Goal: Information Seeking & Learning: Learn about a topic

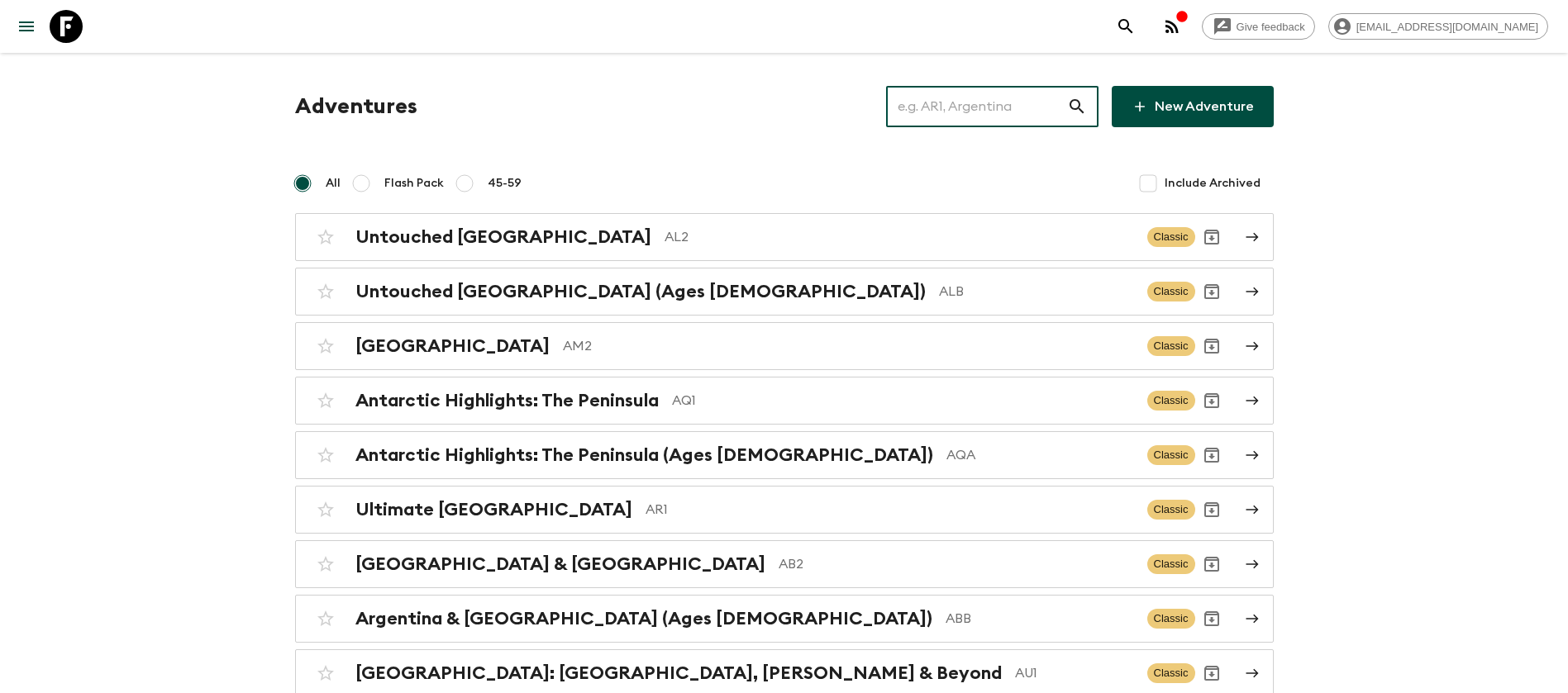
click at [924, 114] on input "text" at bounding box center [977, 106] width 181 height 47
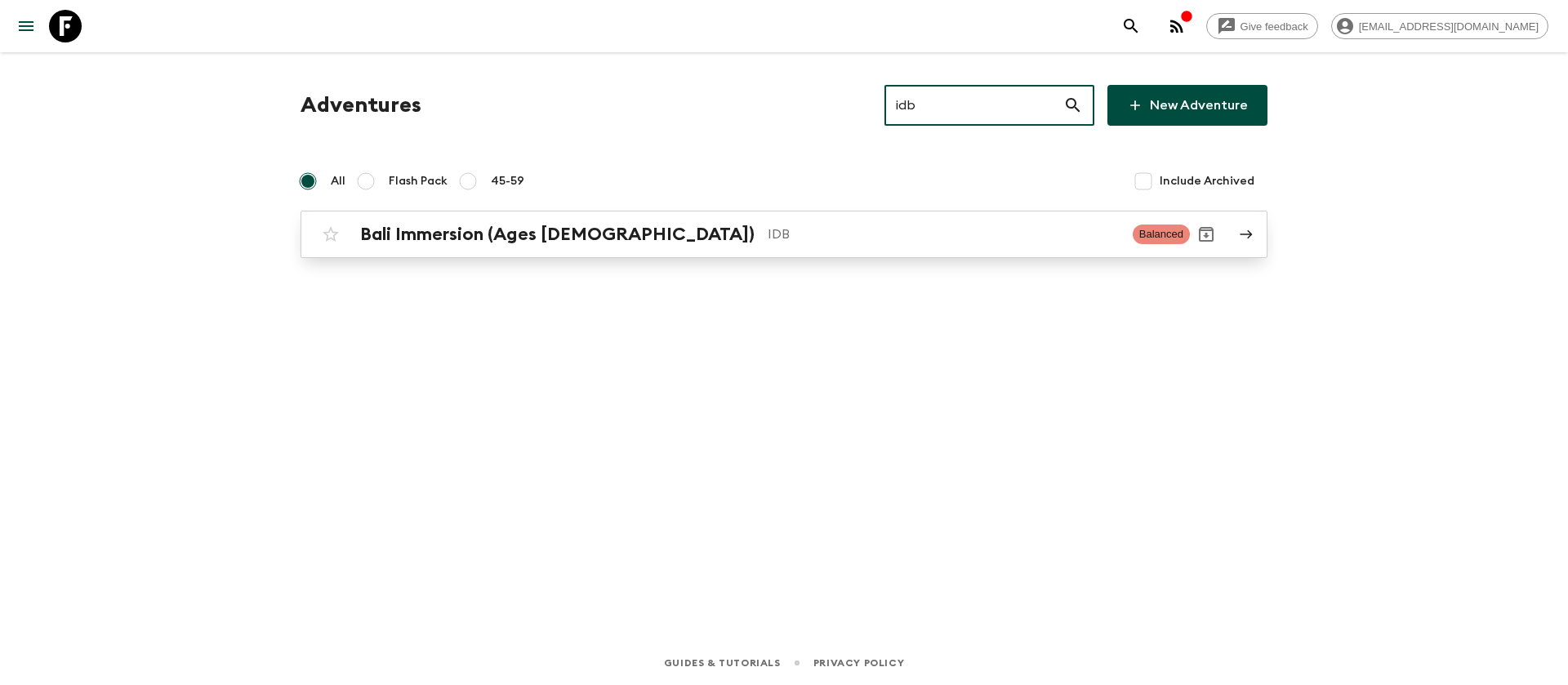
type input "idb"
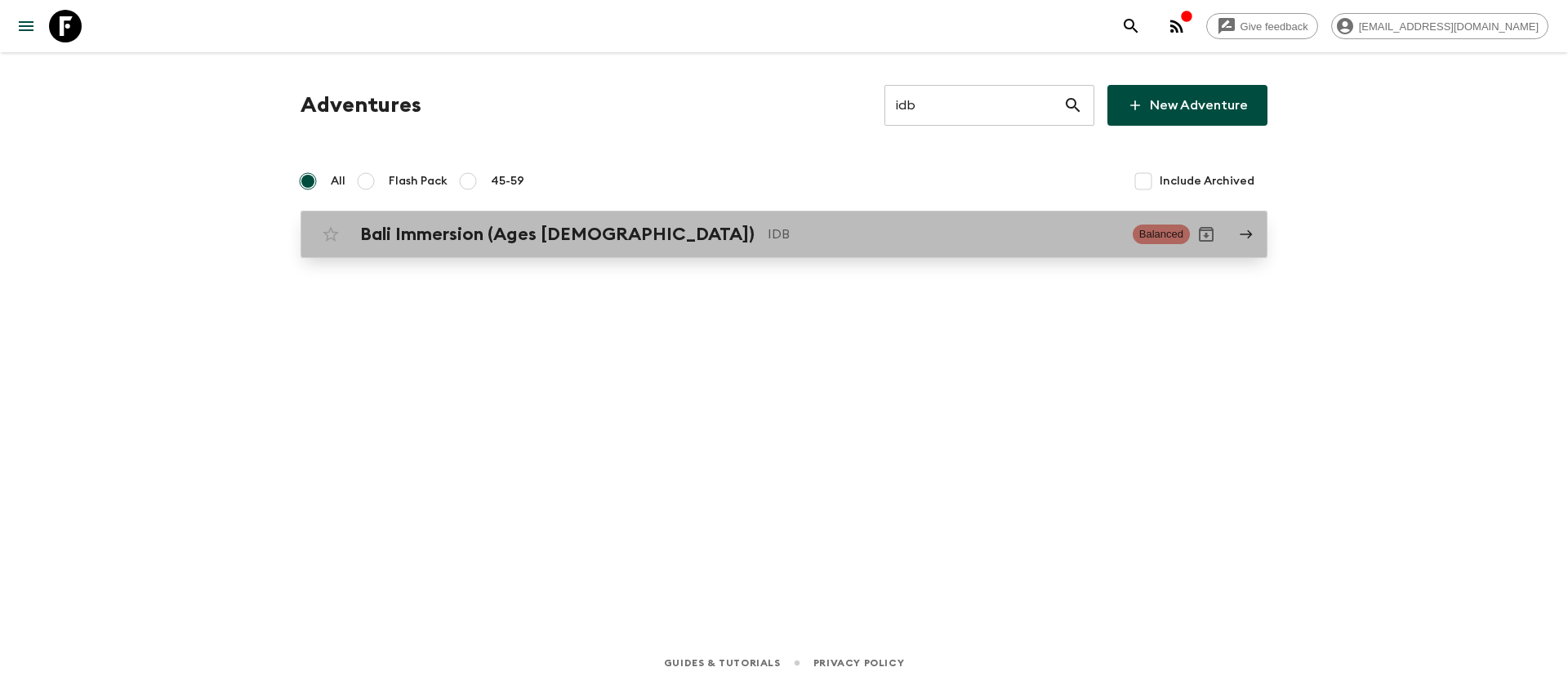
click at [770, 240] on p "IDB" at bounding box center [943, 234] width 352 height 20
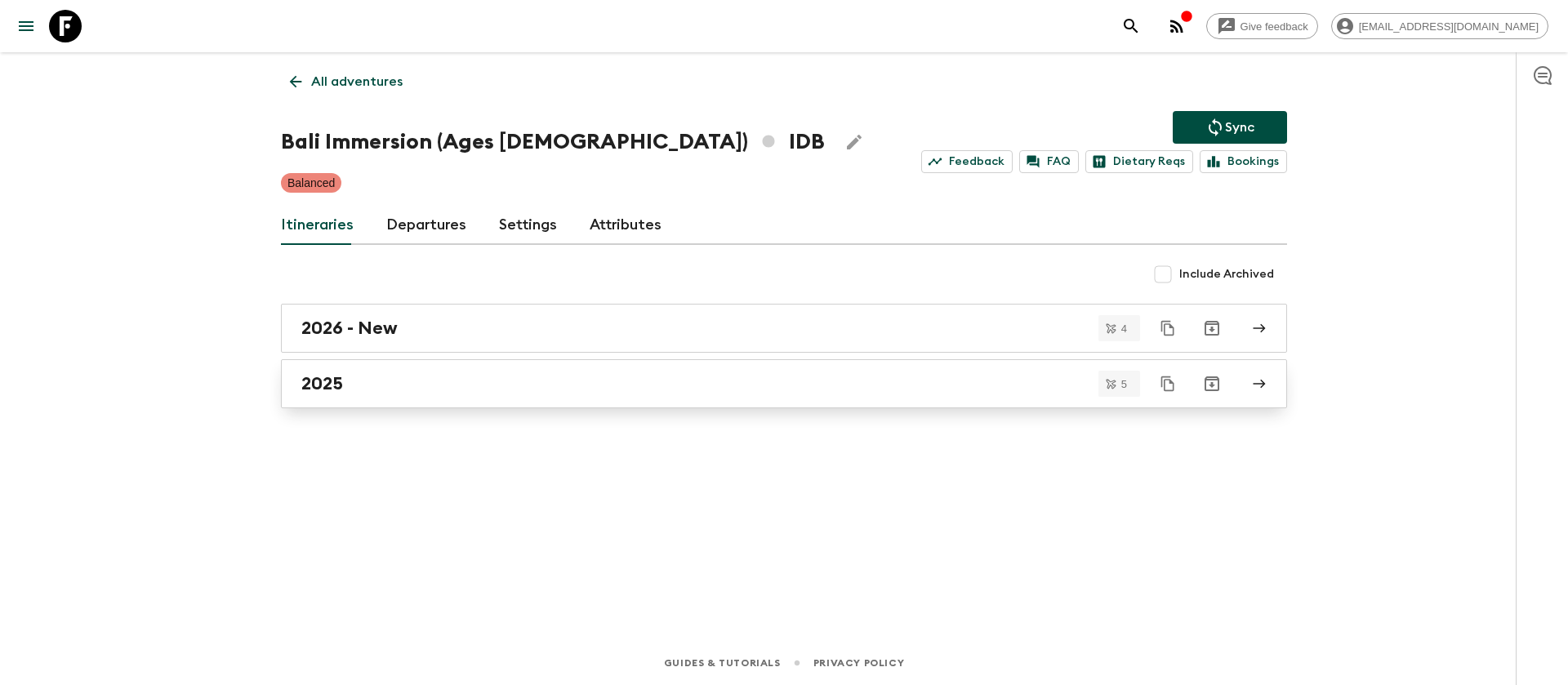
click at [328, 394] on h2 "2025" at bounding box center [322, 383] width 42 height 21
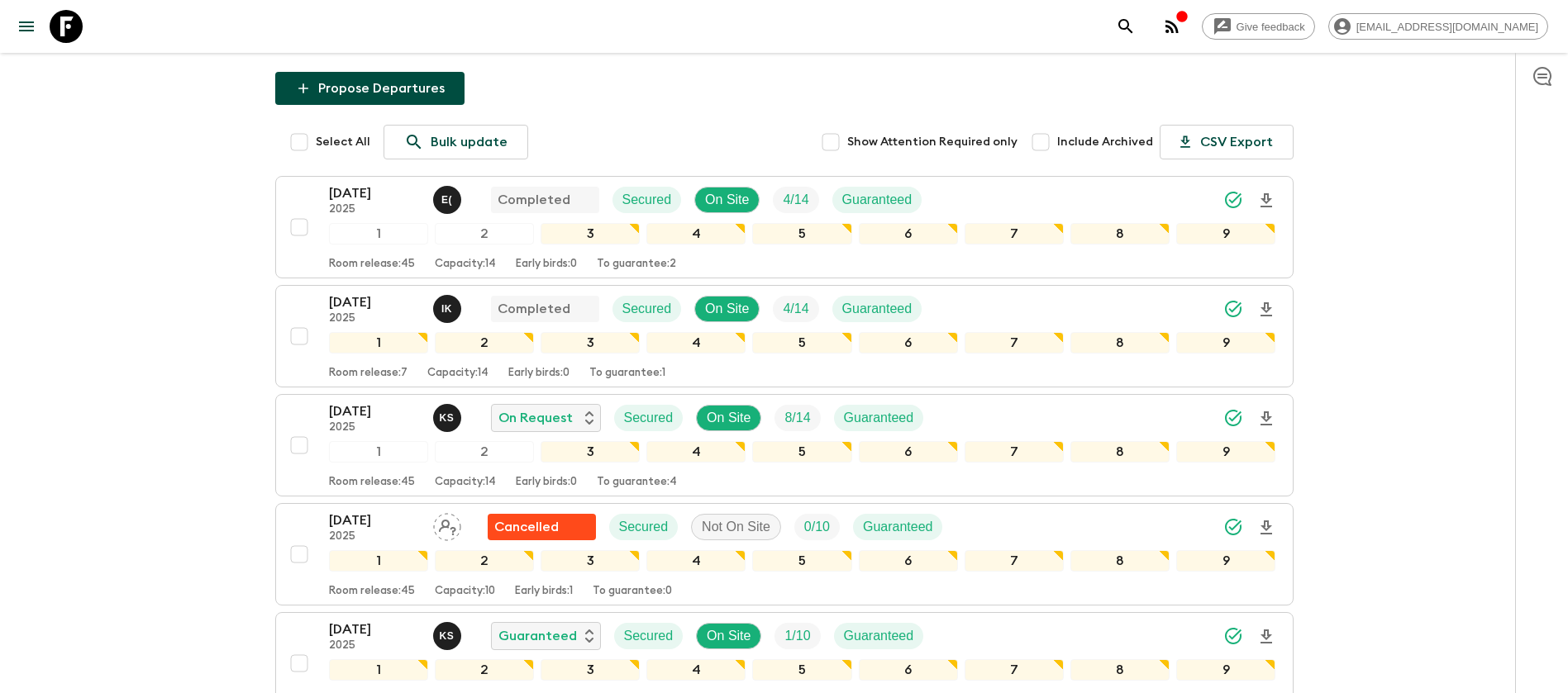
scroll to position [248, 0]
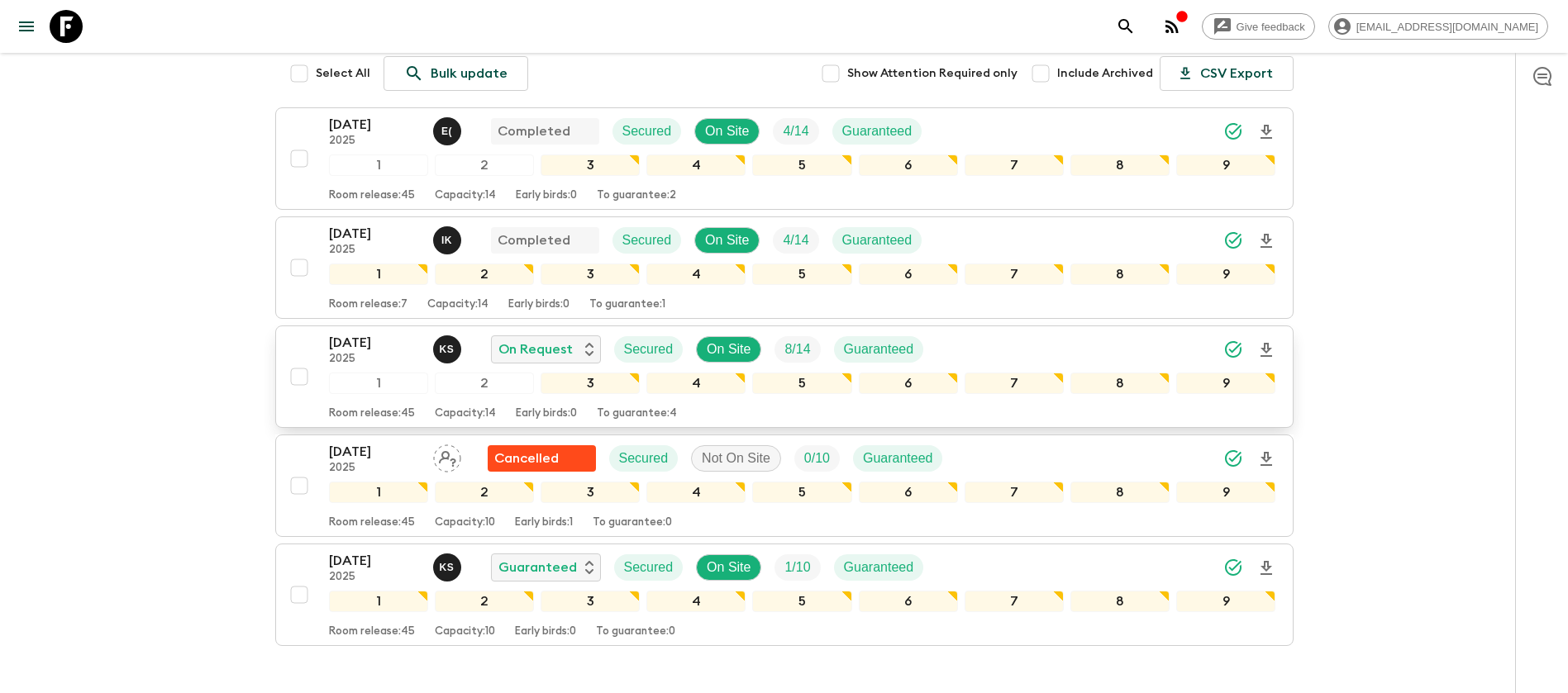
click at [387, 333] on p "[DATE]" at bounding box center [374, 343] width 91 height 20
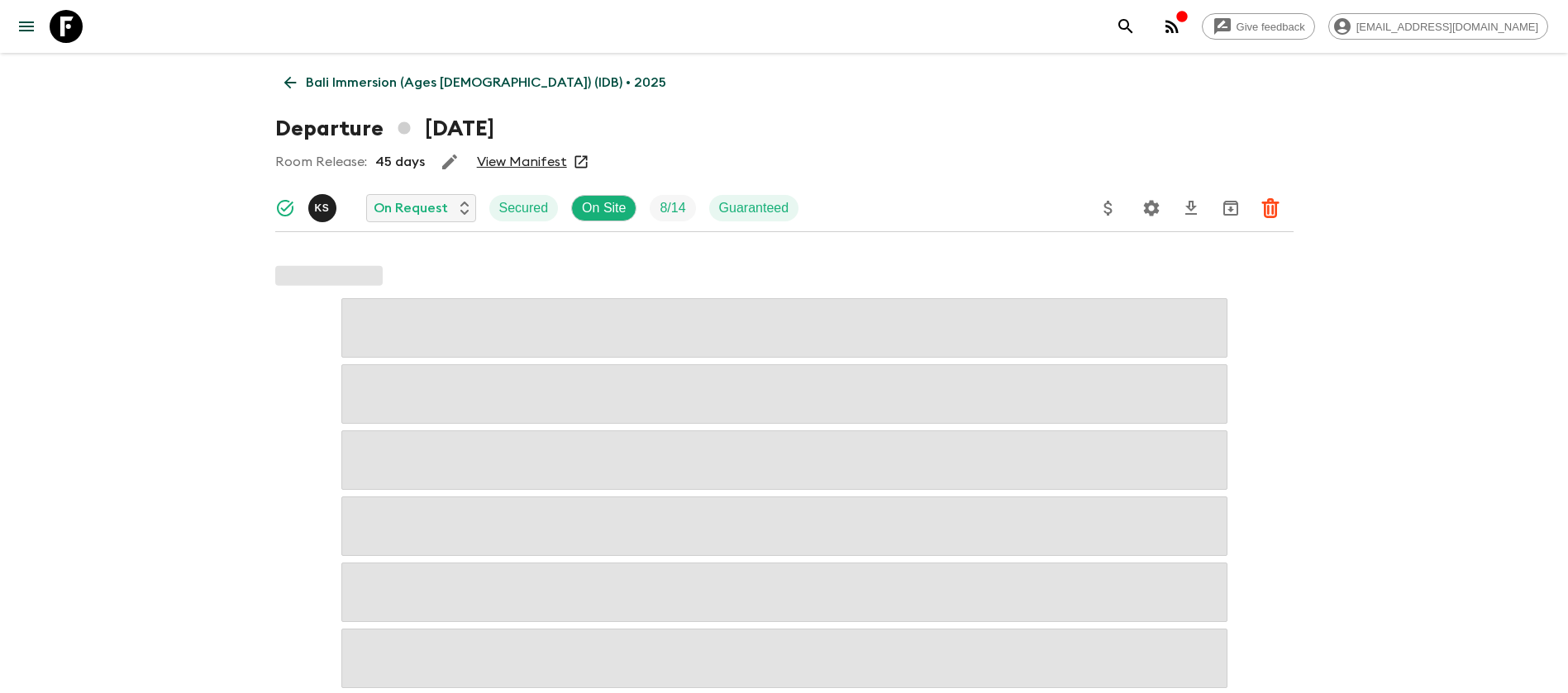
click at [548, 160] on link "View Manifest" at bounding box center [522, 162] width 90 height 17
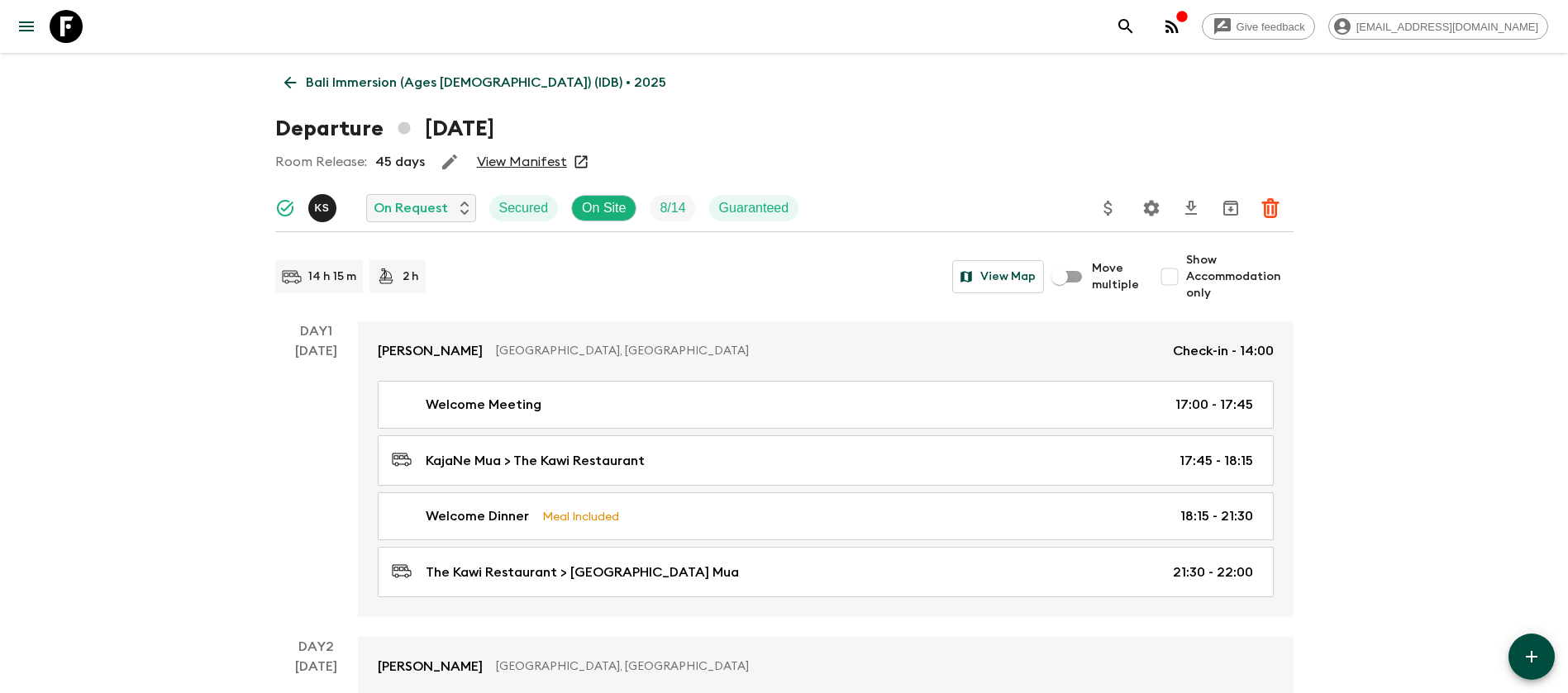
click at [291, 74] on icon at bounding box center [289, 83] width 18 height 18
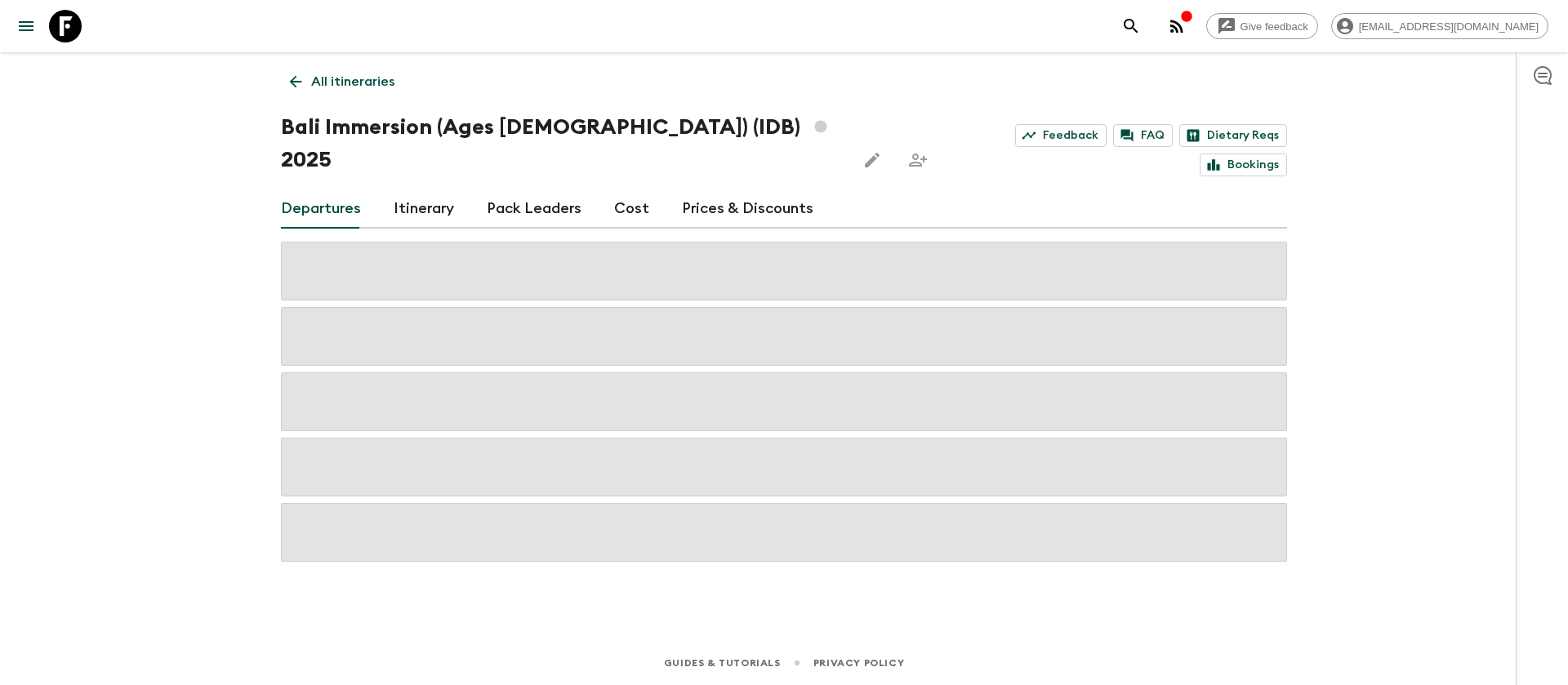
click at [621, 190] on link "Cost" at bounding box center [632, 209] width 35 height 39
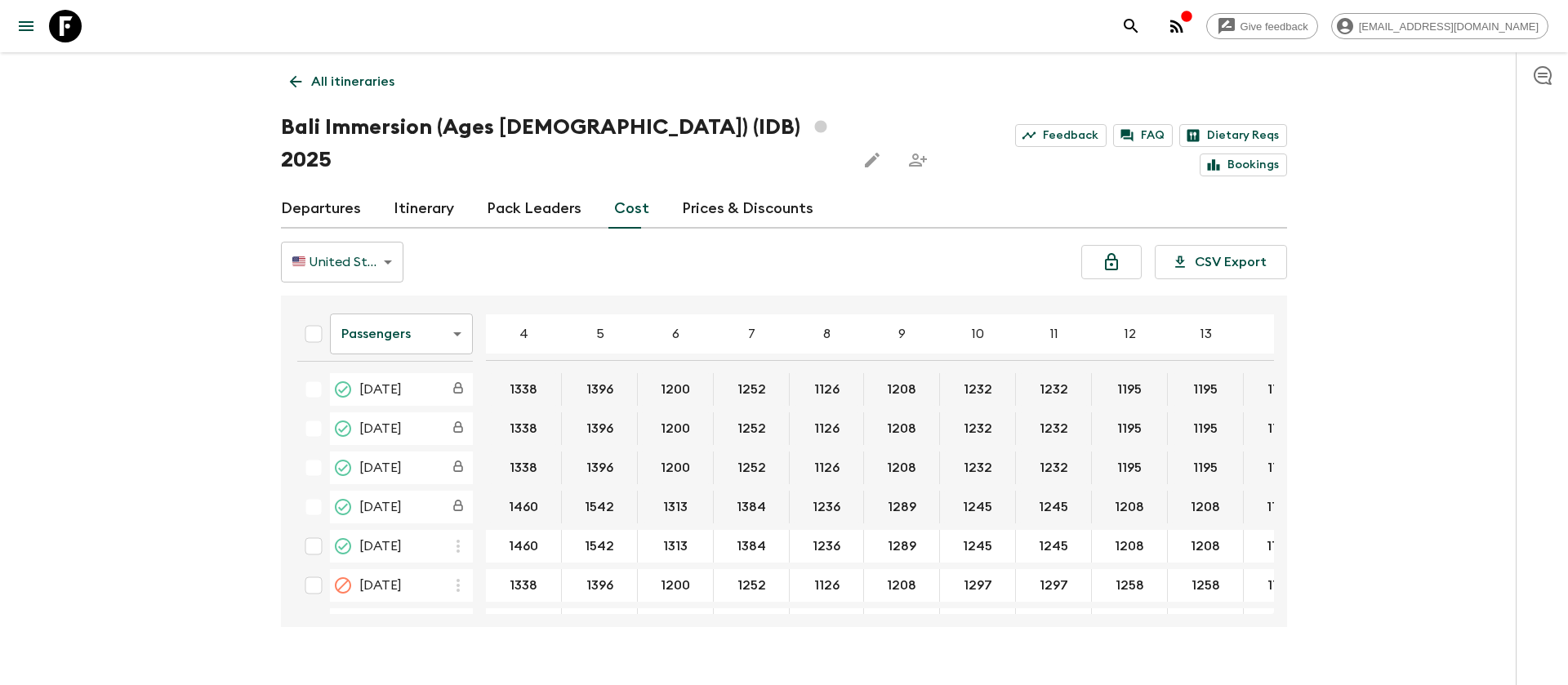
click at [409, 301] on body "Give feedback [PERSON_NAME][EMAIL_ADDRESS][DOMAIN_NAME] All itineraries Bali Im…" at bounding box center [784, 358] width 1568 height 717
click at [402, 366] on li "Extras" at bounding box center [402, 368] width 143 height 26
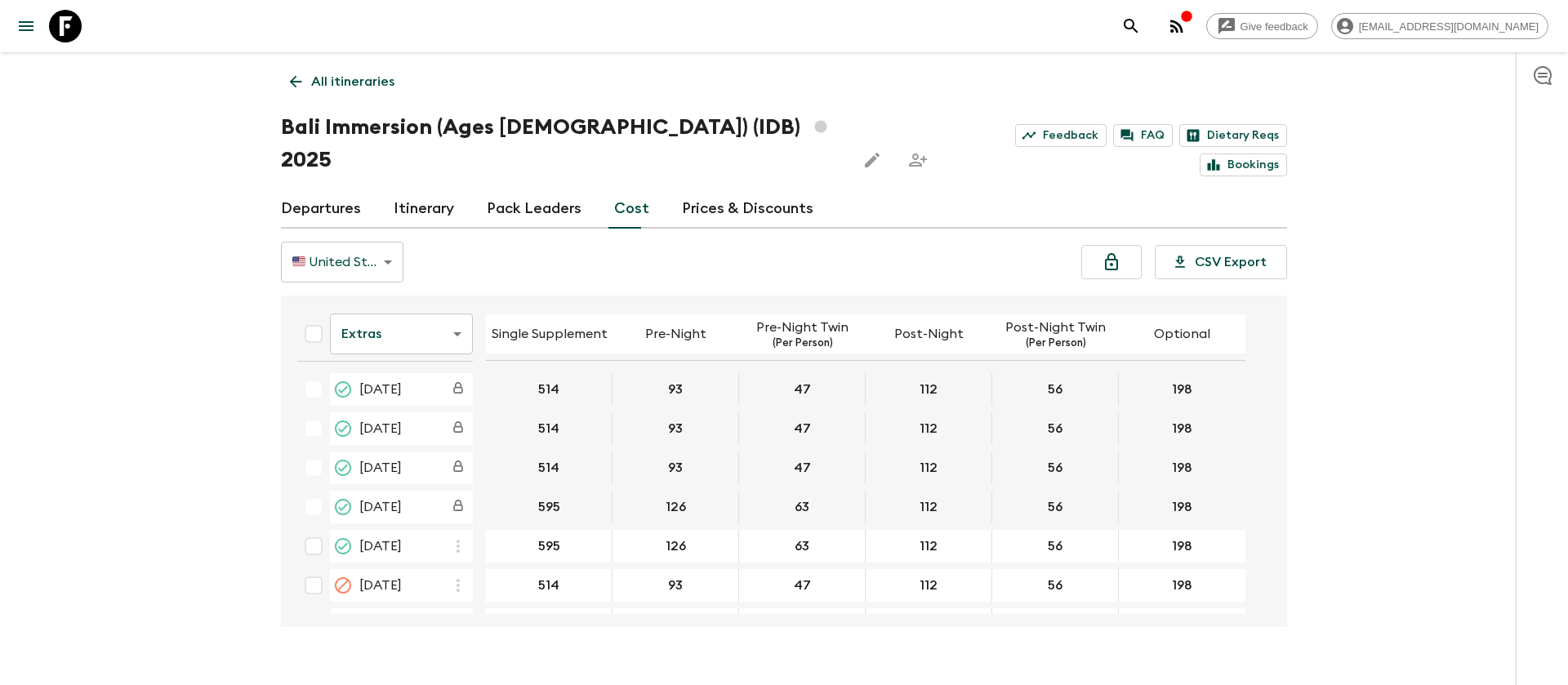
click at [82, 25] on link at bounding box center [65, 26] width 46 height 46
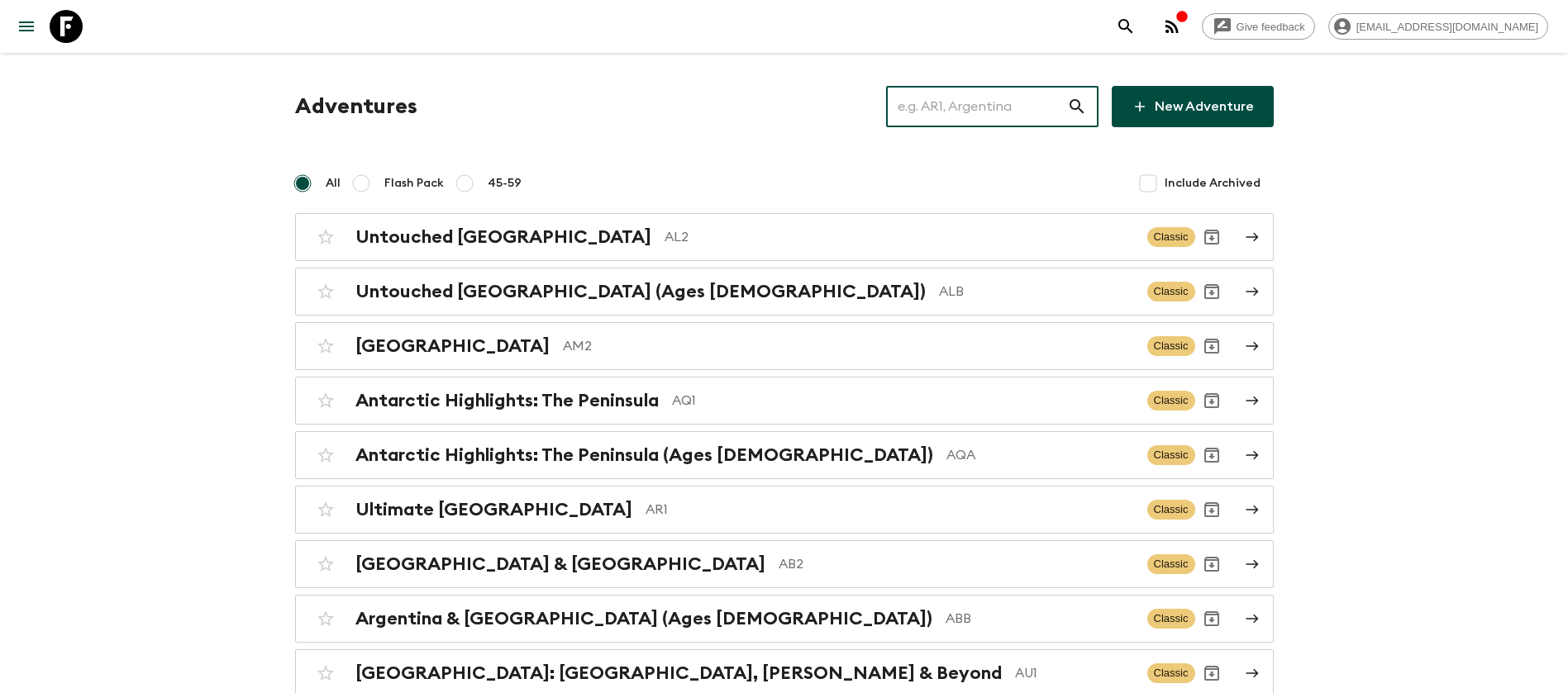
click at [954, 108] on input "text" at bounding box center [977, 106] width 181 height 47
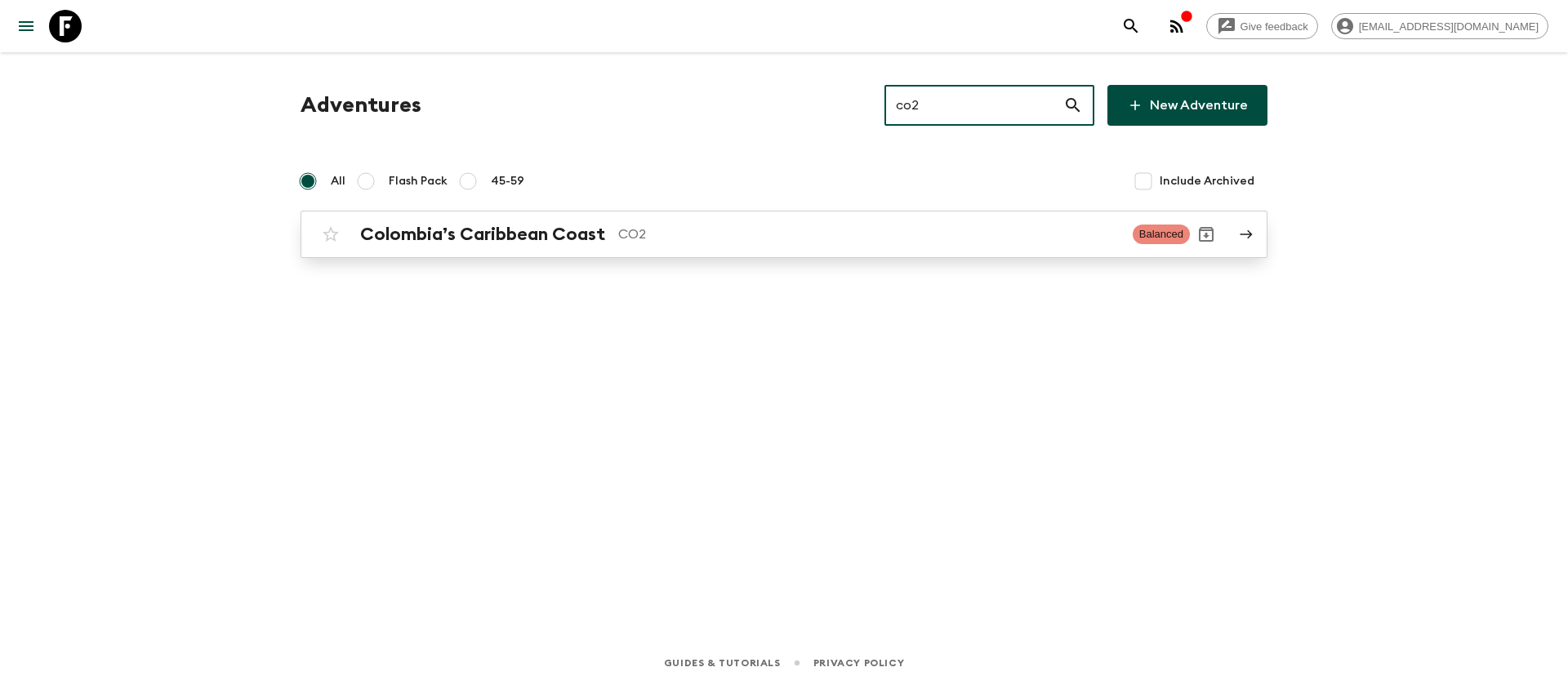
type input "co2"
click at [642, 238] on p "CO2" at bounding box center [868, 234] width 502 height 20
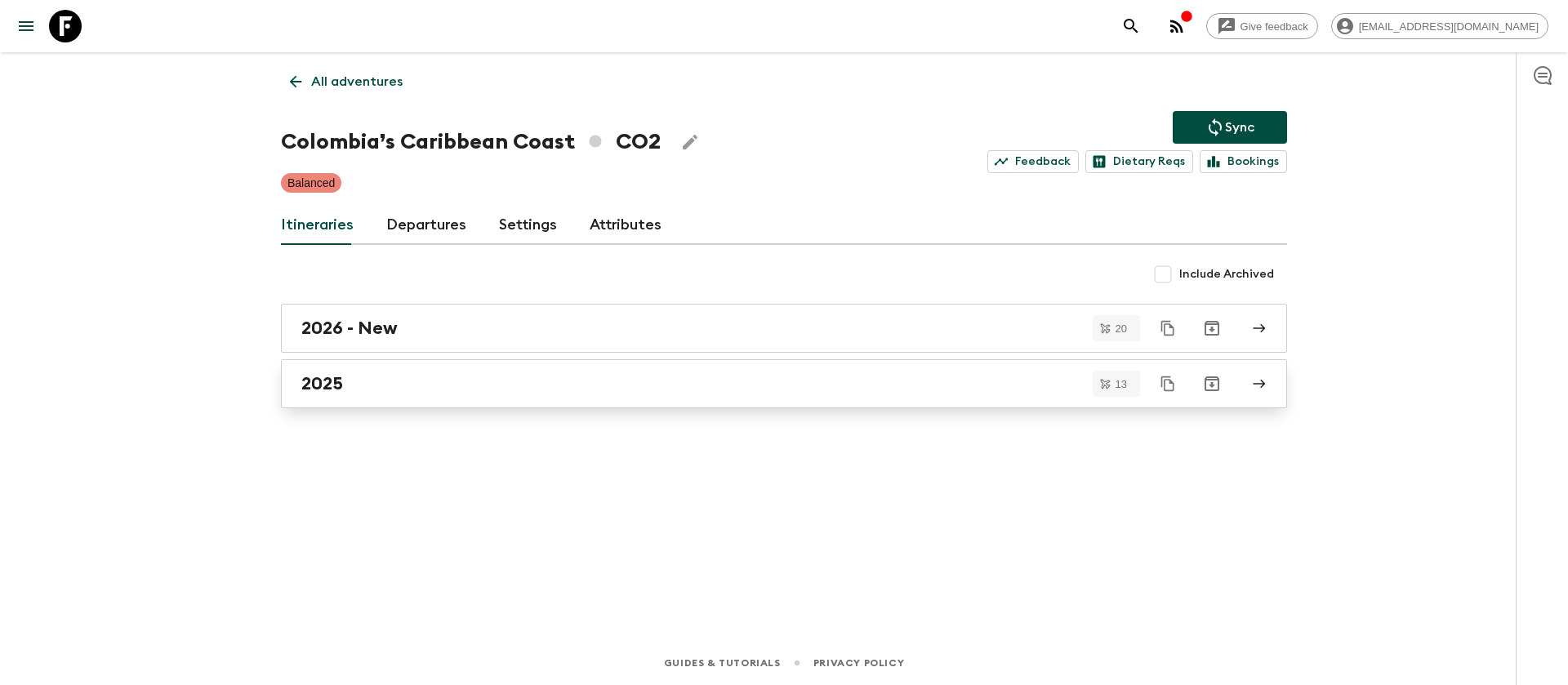
click at [332, 376] on h2 "2025" at bounding box center [322, 383] width 42 height 21
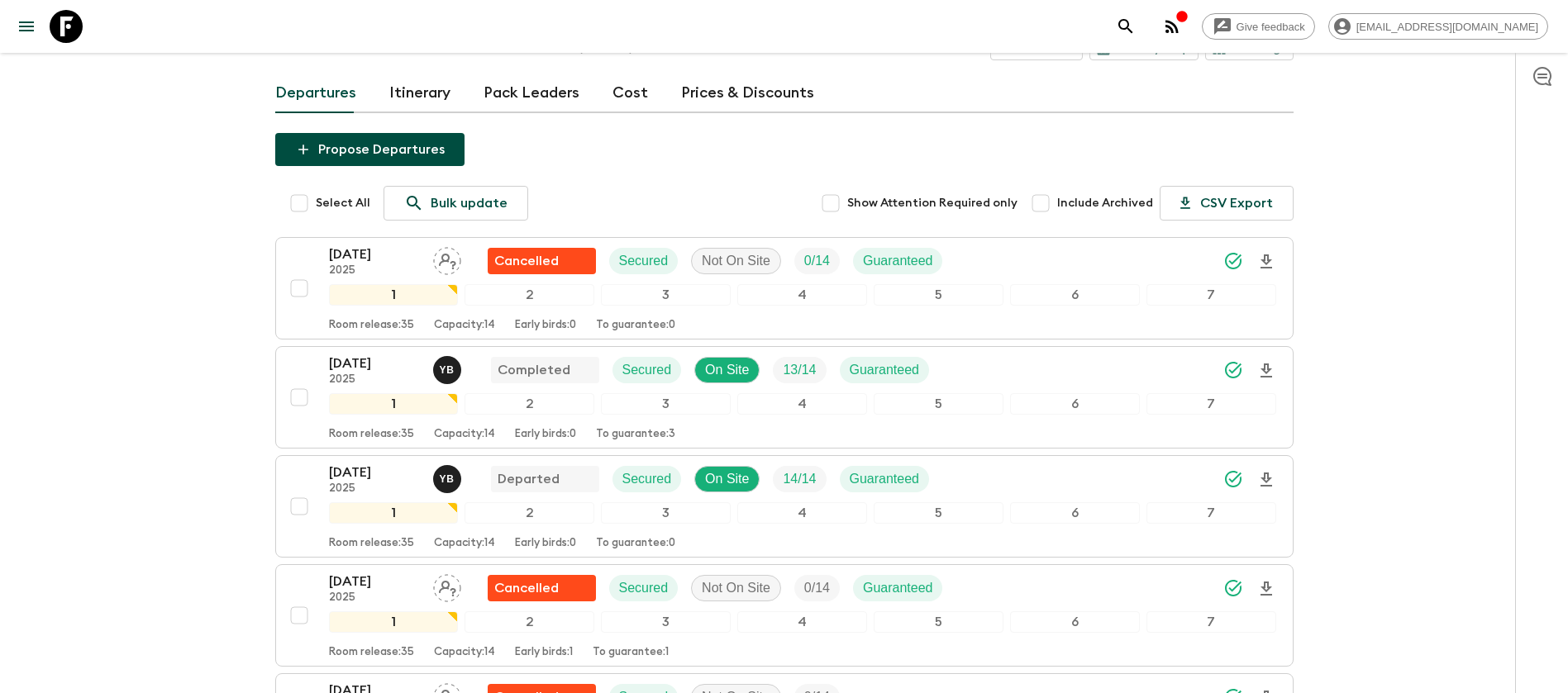
scroll to position [124, 0]
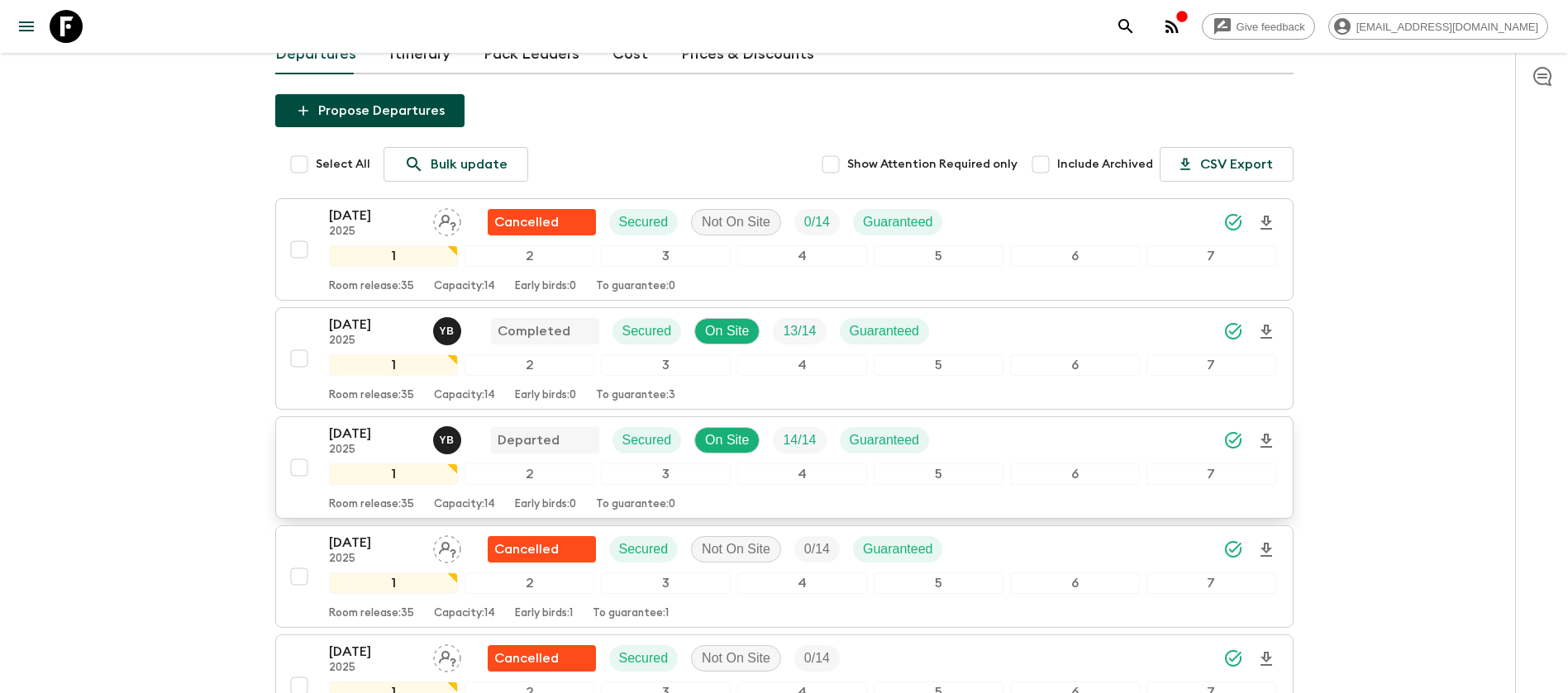
click at [353, 434] on p "[DATE]" at bounding box center [374, 434] width 91 height 20
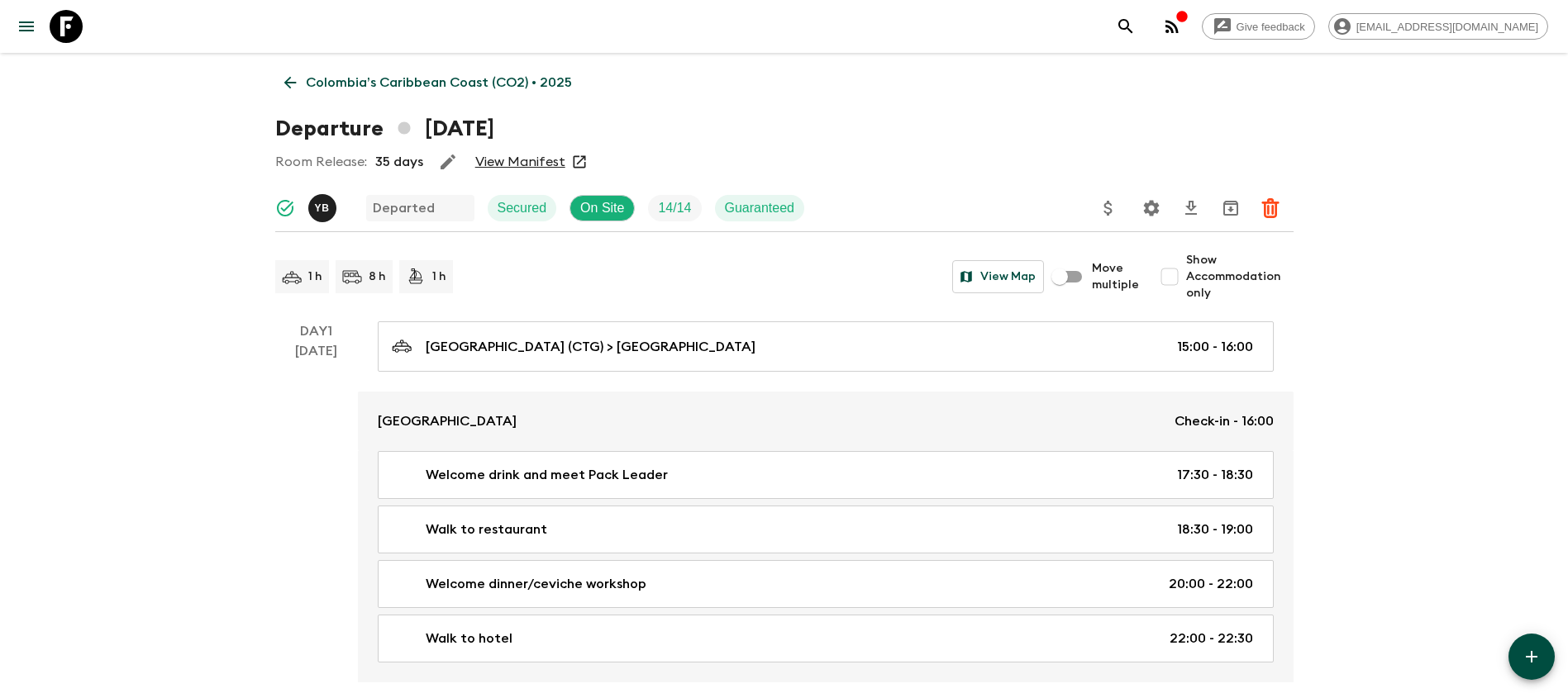
click at [546, 157] on link "View Manifest" at bounding box center [520, 162] width 90 height 17
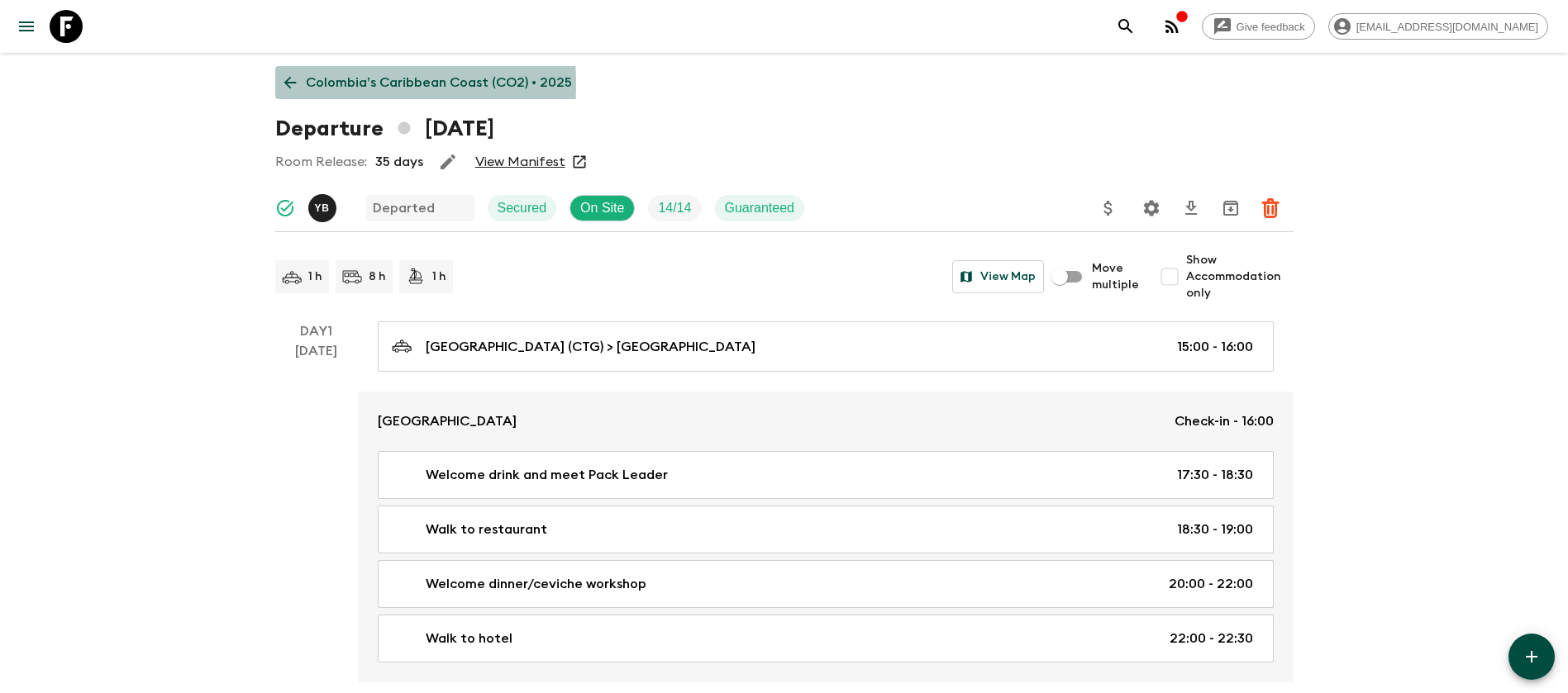
click at [295, 84] on icon at bounding box center [289, 83] width 18 height 18
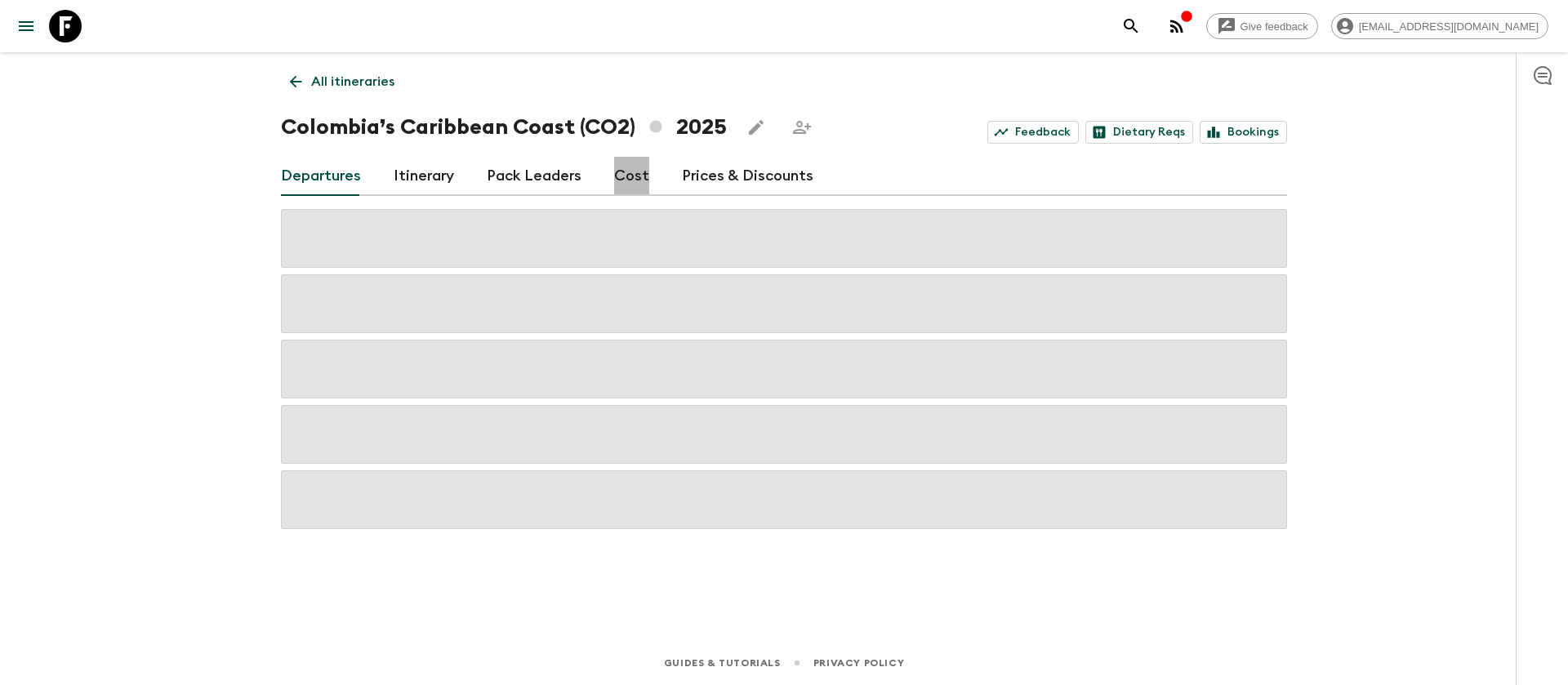
click at [620, 172] on link "Cost" at bounding box center [632, 176] width 35 height 39
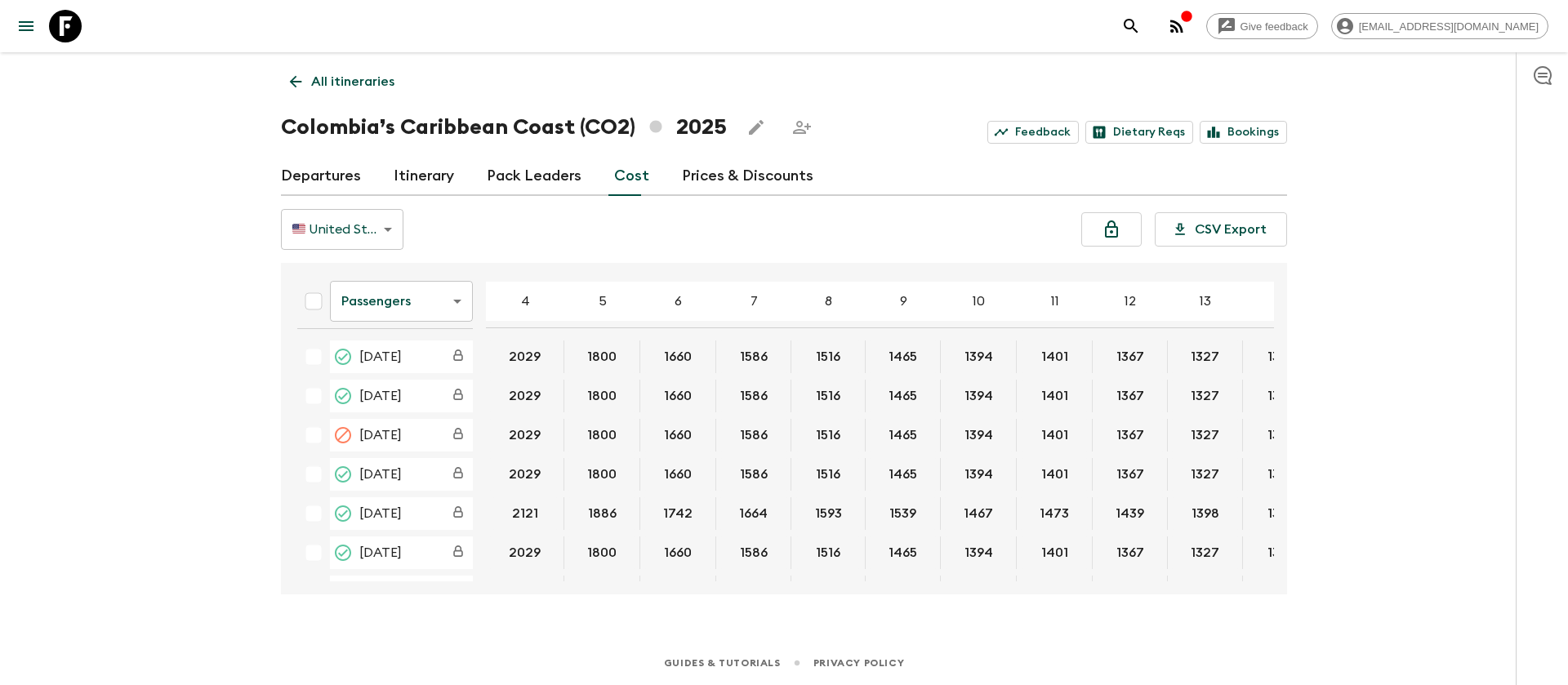
click at [79, 20] on icon at bounding box center [65, 26] width 33 height 33
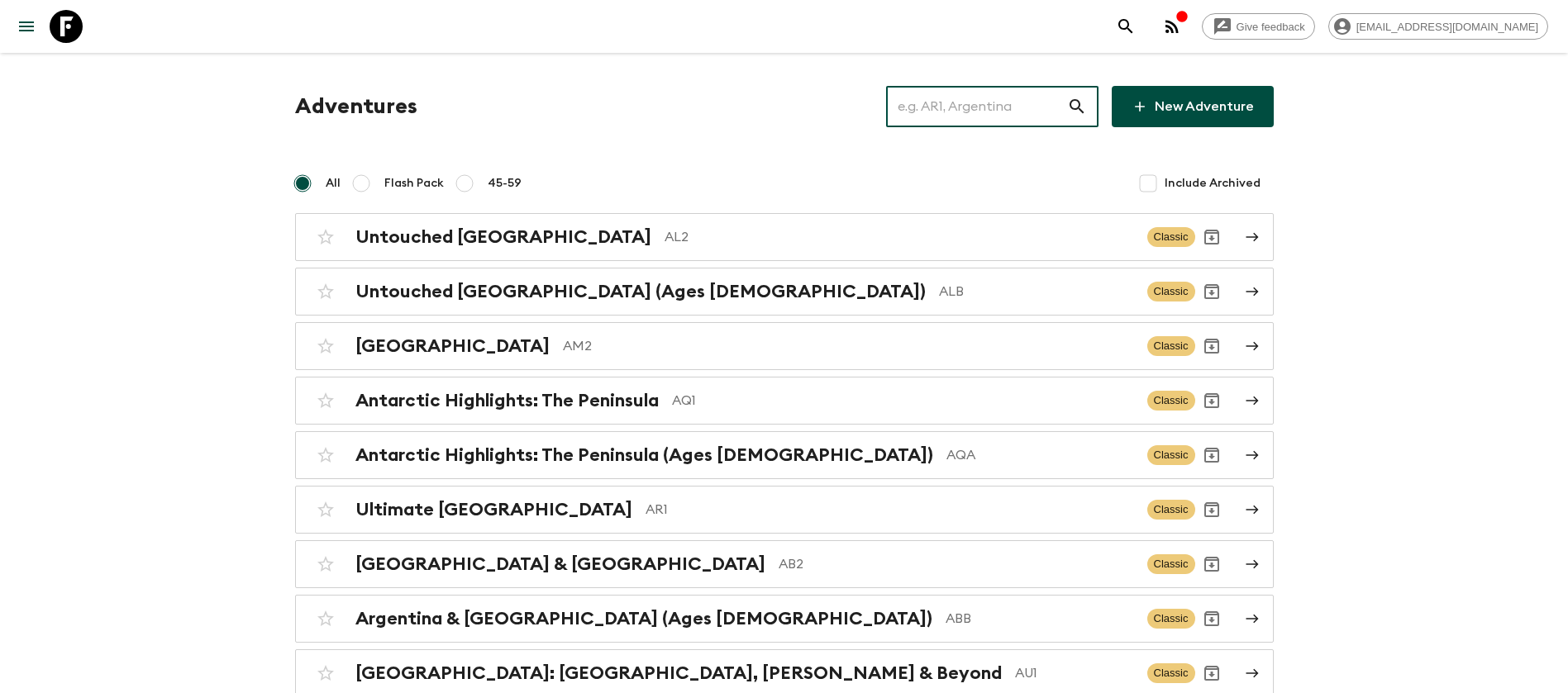
click at [948, 109] on input "text" at bounding box center [977, 106] width 181 height 47
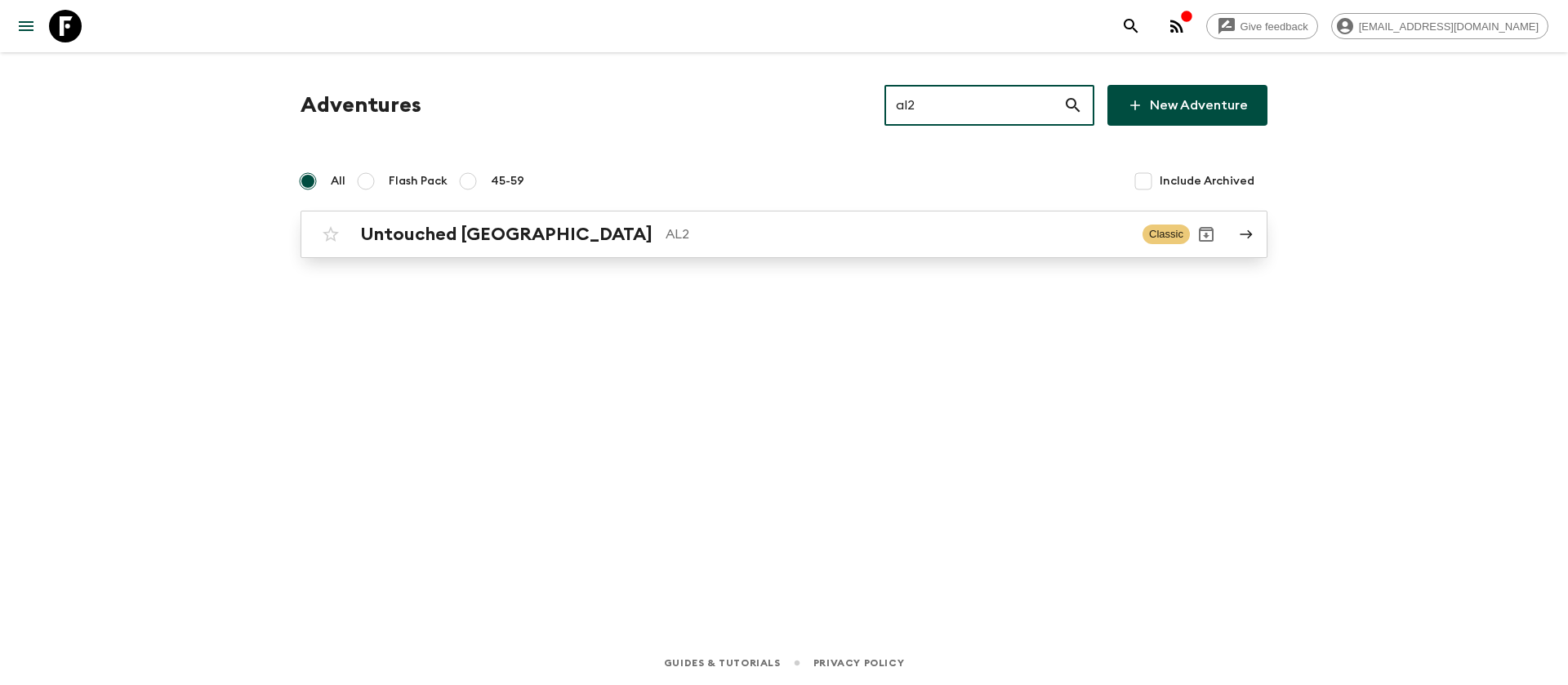
type input "al2"
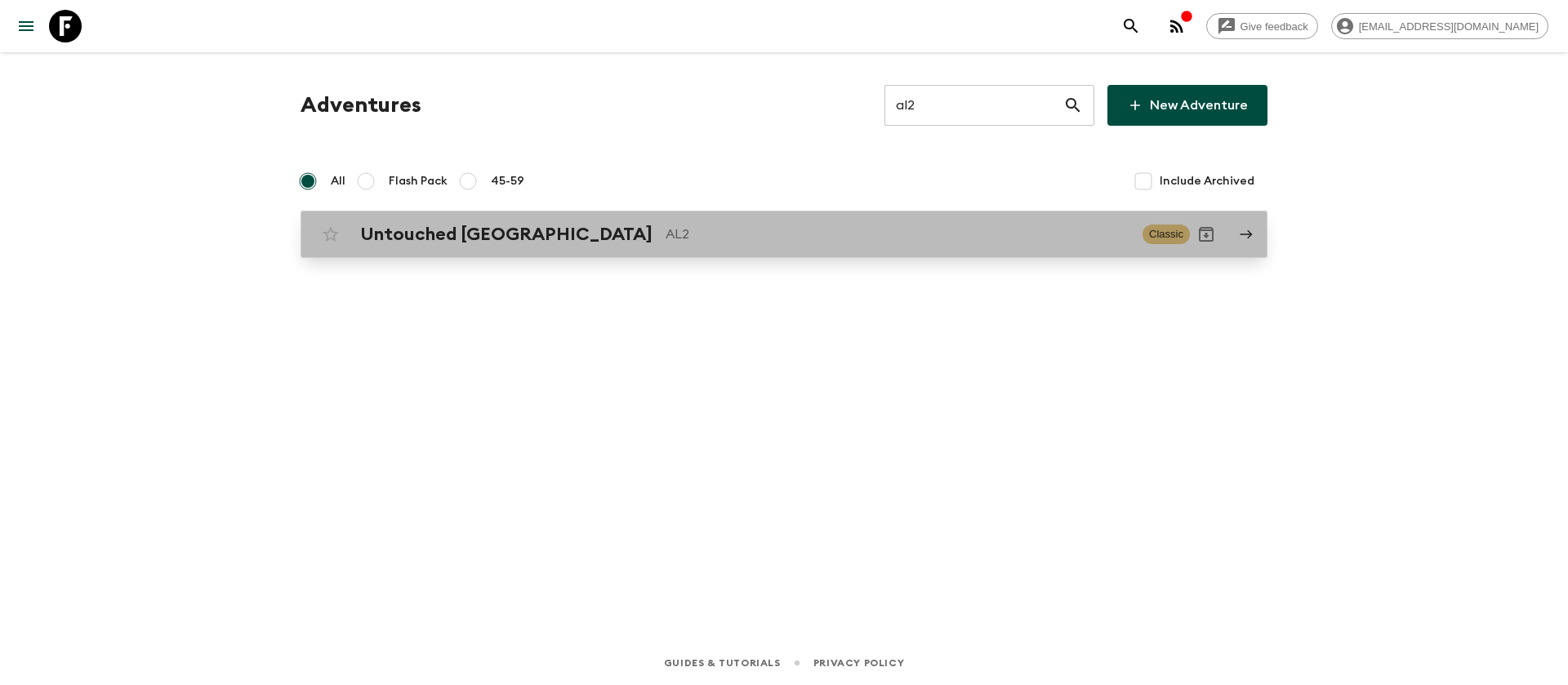
click at [426, 239] on h2 "Untouched [GEOGRAPHIC_DATA]" at bounding box center [506, 234] width 292 height 21
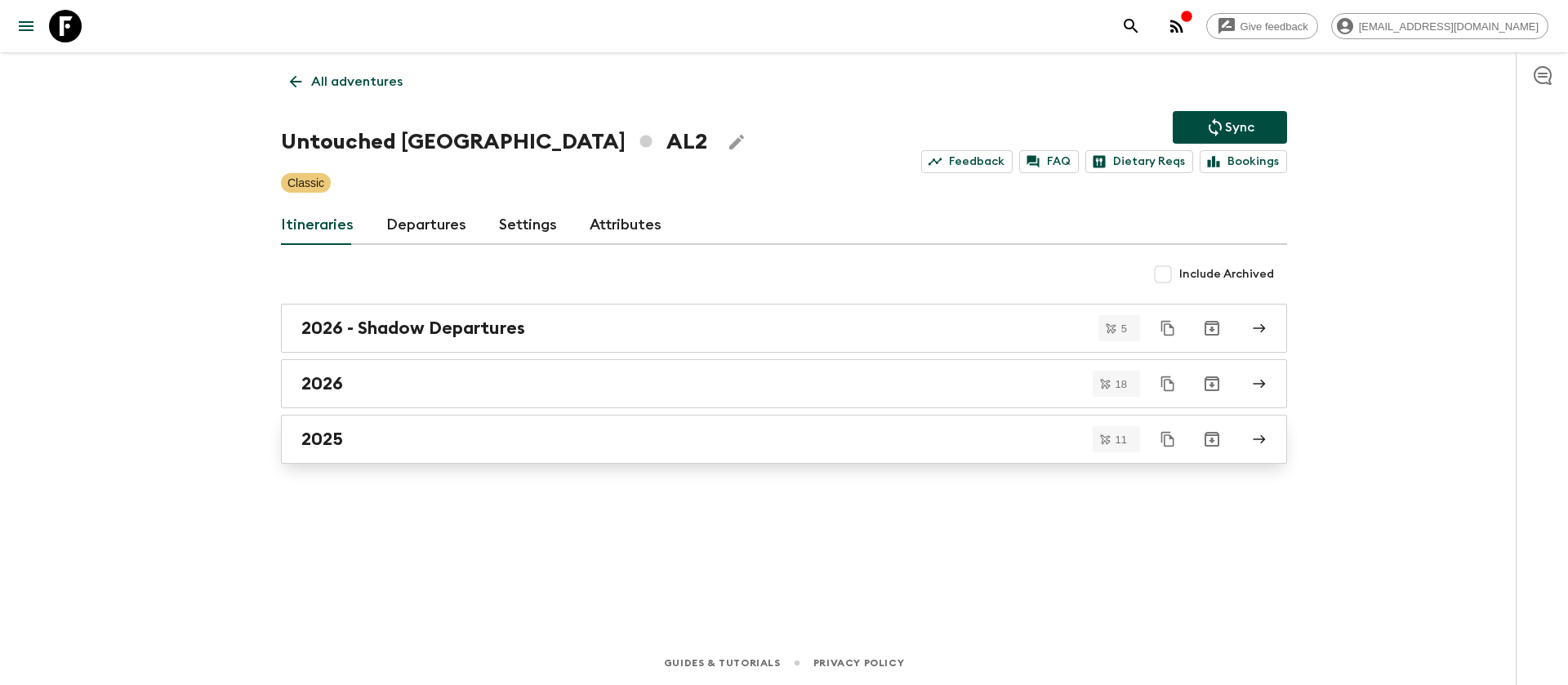
click at [311, 440] on h2 "2025" at bounding box center [322, 439] width 42 height 21
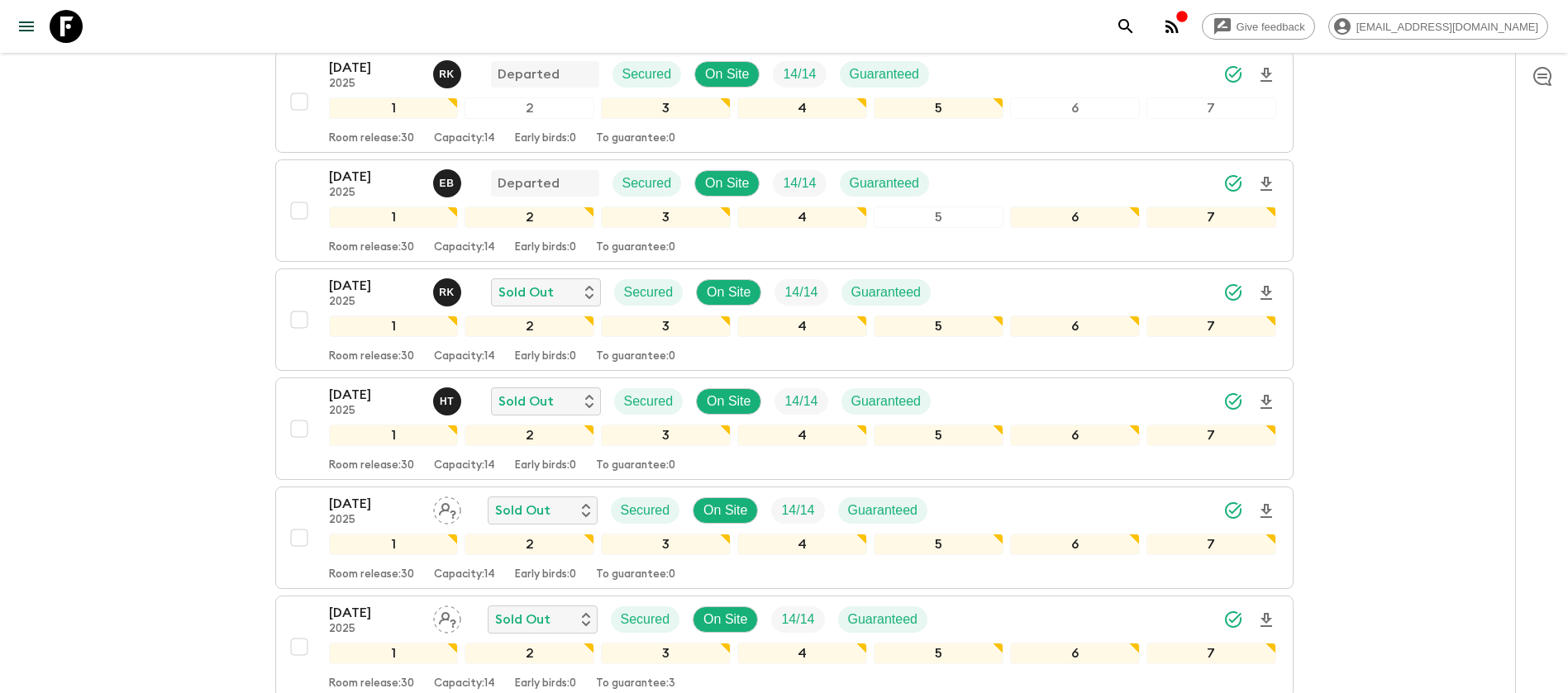
scroll to position [496, 0]
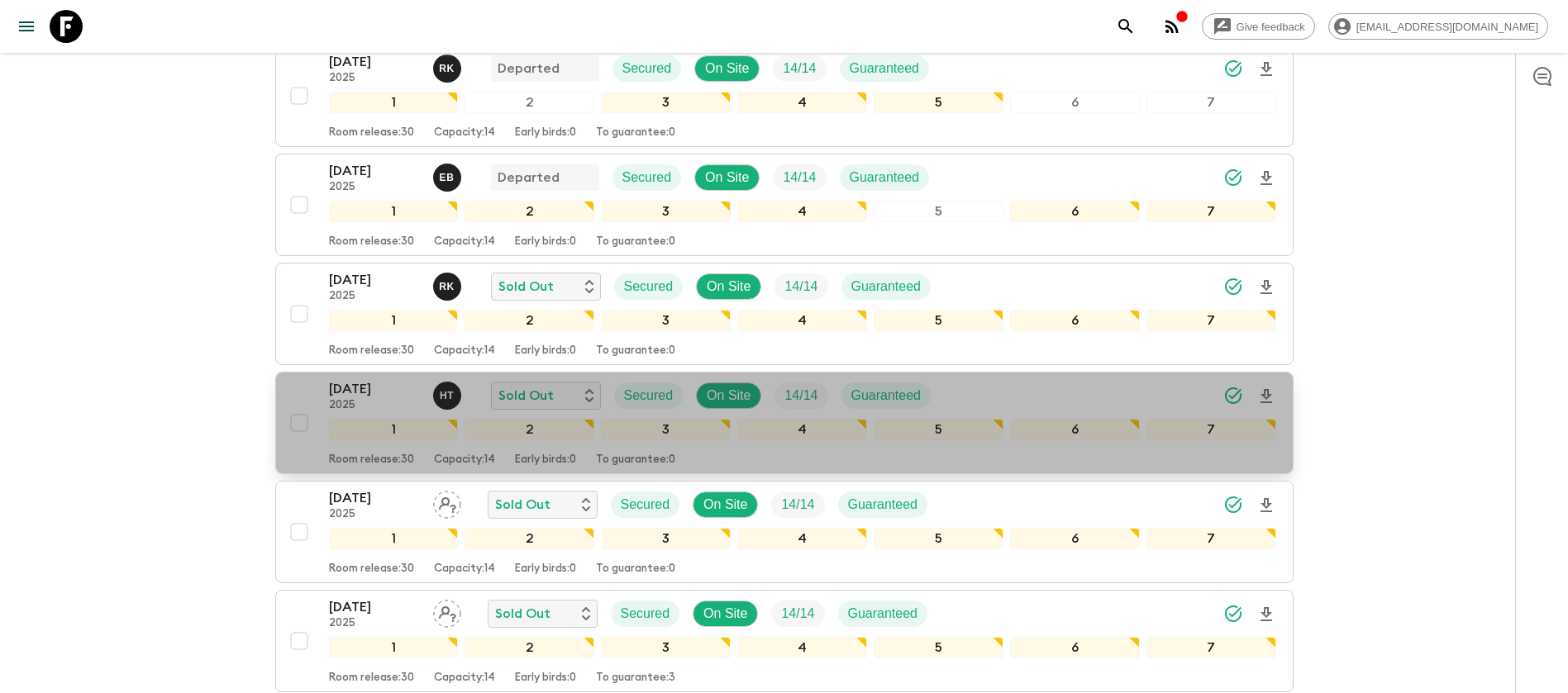
click at [382, 383] on p "[DATE]" at bounding box center [374, 389] width 91 height 20
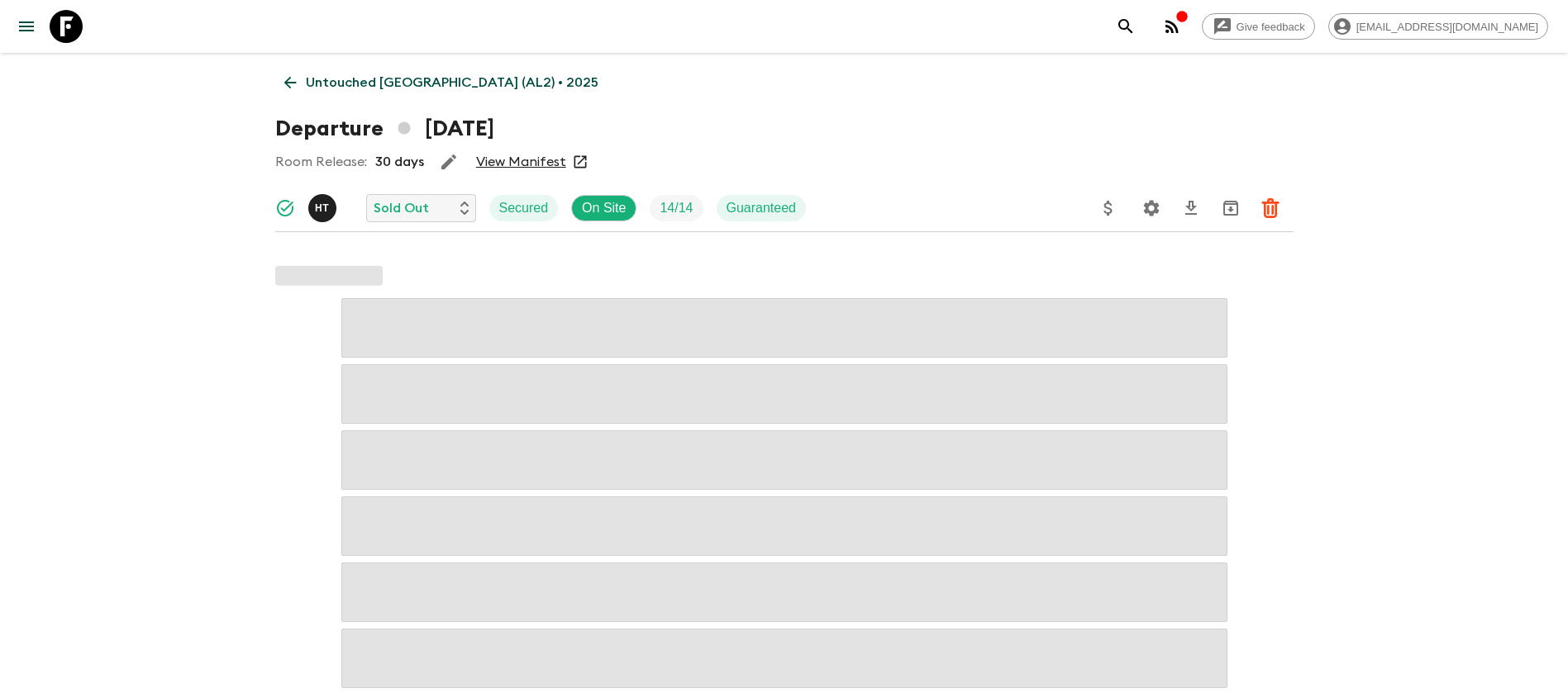
click at [514, 163] on link "View Manifest" at bounding box center [521, 162] width 90 height 17
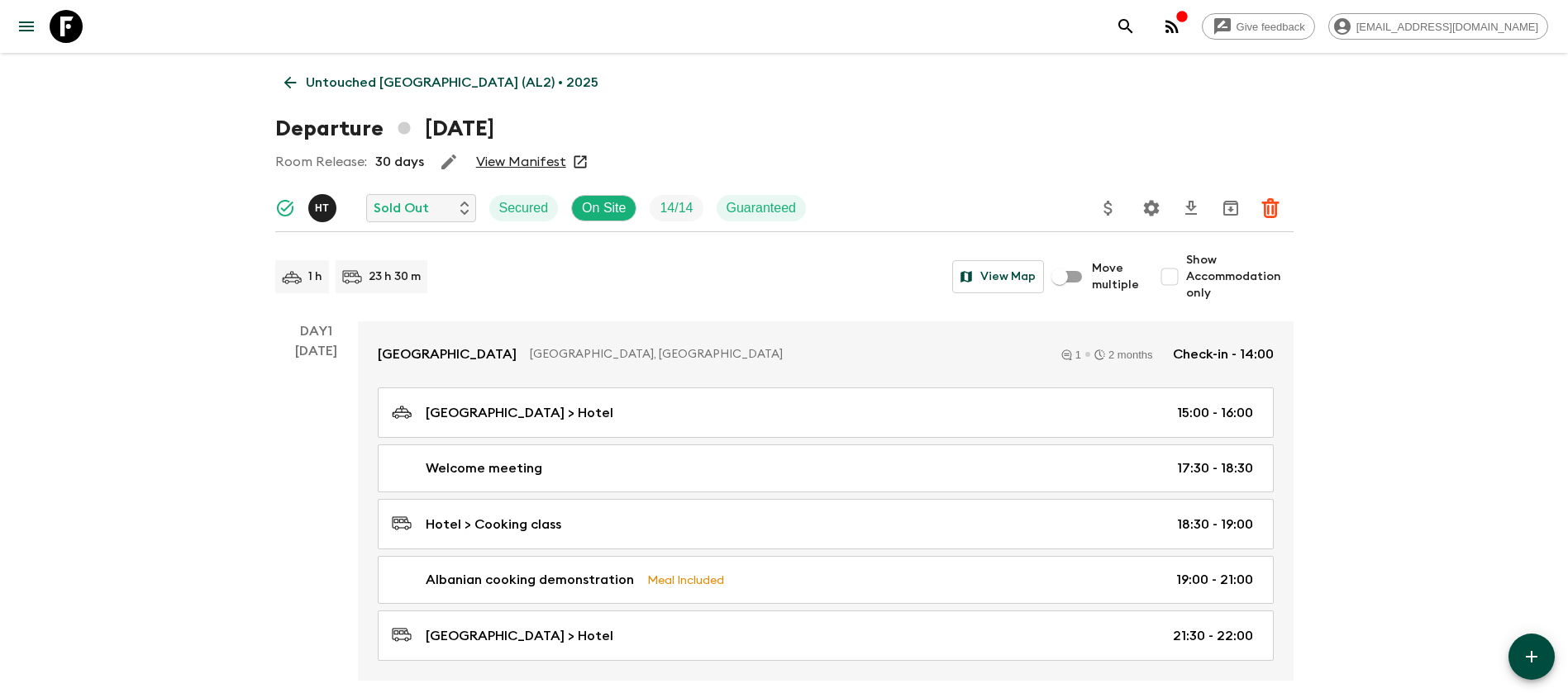
click at [285, 85] on icon at bounding box center [289, 83] width 18 height 18
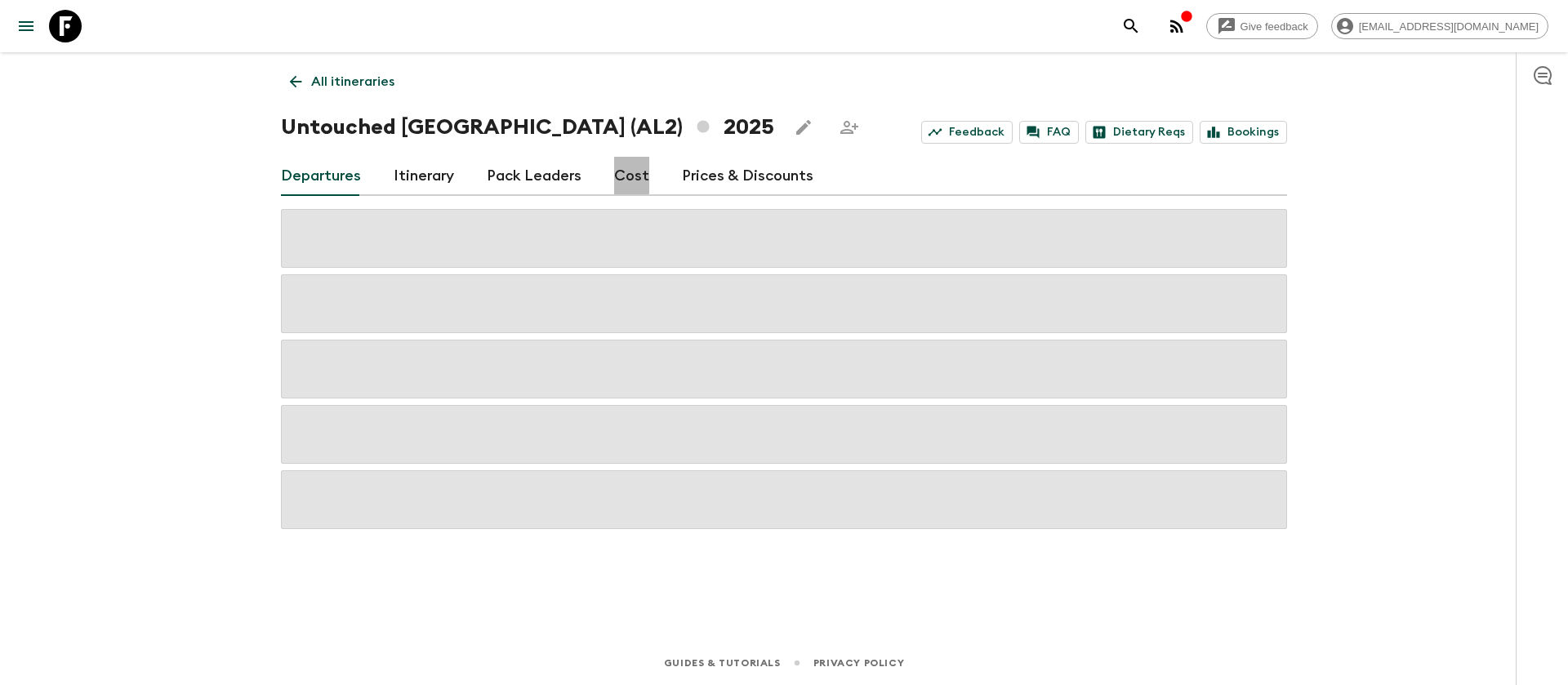
click at [622, 172] on link "Cost" at bounding box center [632, 176] width 35 height 39
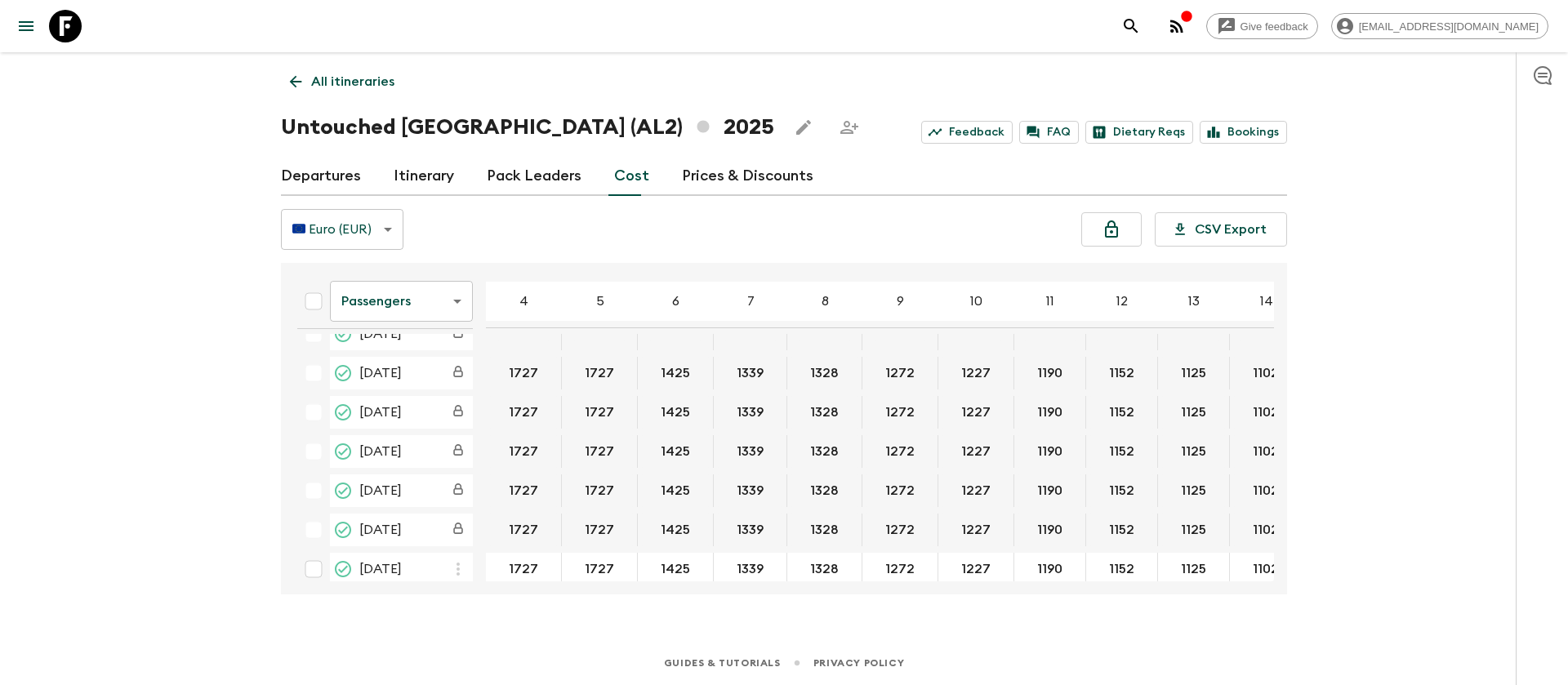
scroll to position [490, 0]
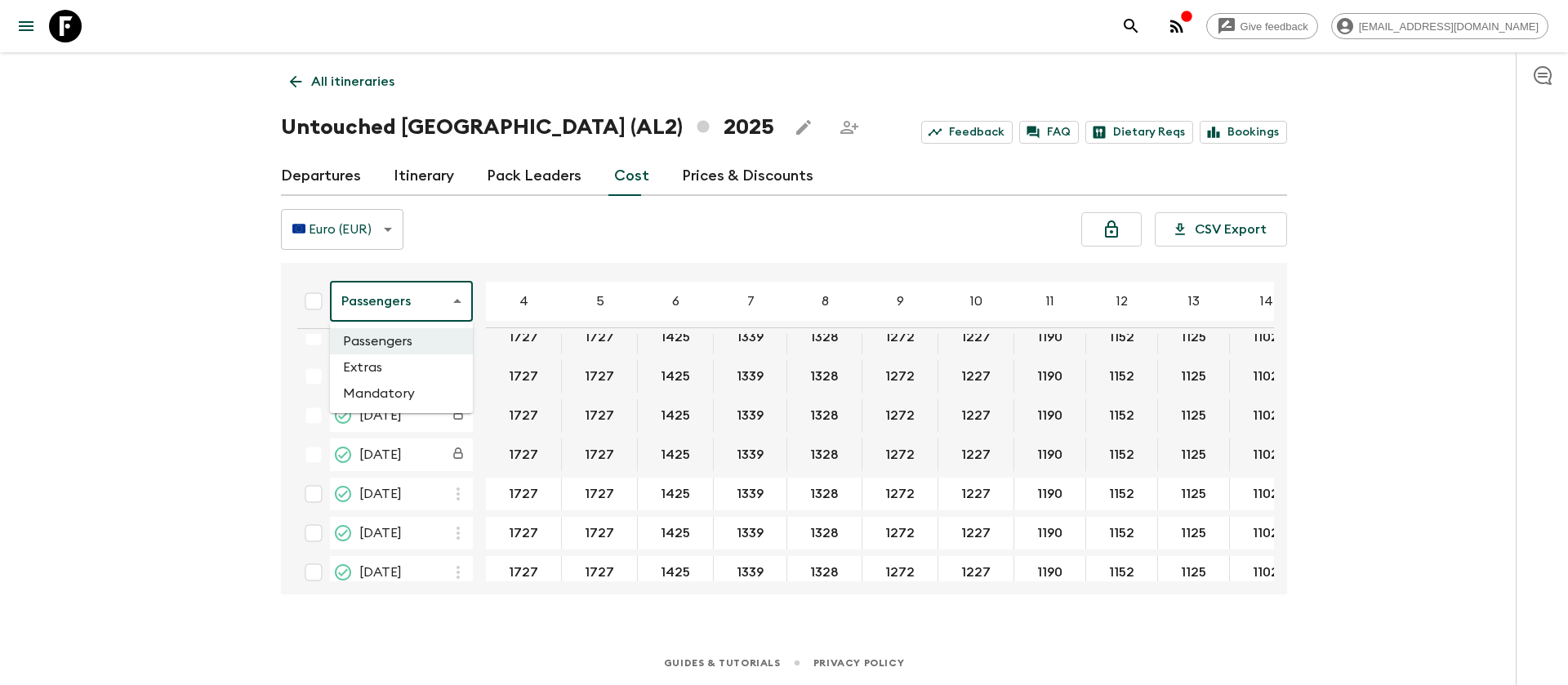
click at [391, 313] on body "Give feedback [PERSON_NAME][EMAIL_ADDRESS][DOMAIN_NAME] All itineraries Untouch…" at bounding box center [784, 342] width 1568 height 685
click at [401, 370] on li "Extras" at bounding box center [402, 368] width 143 height 26
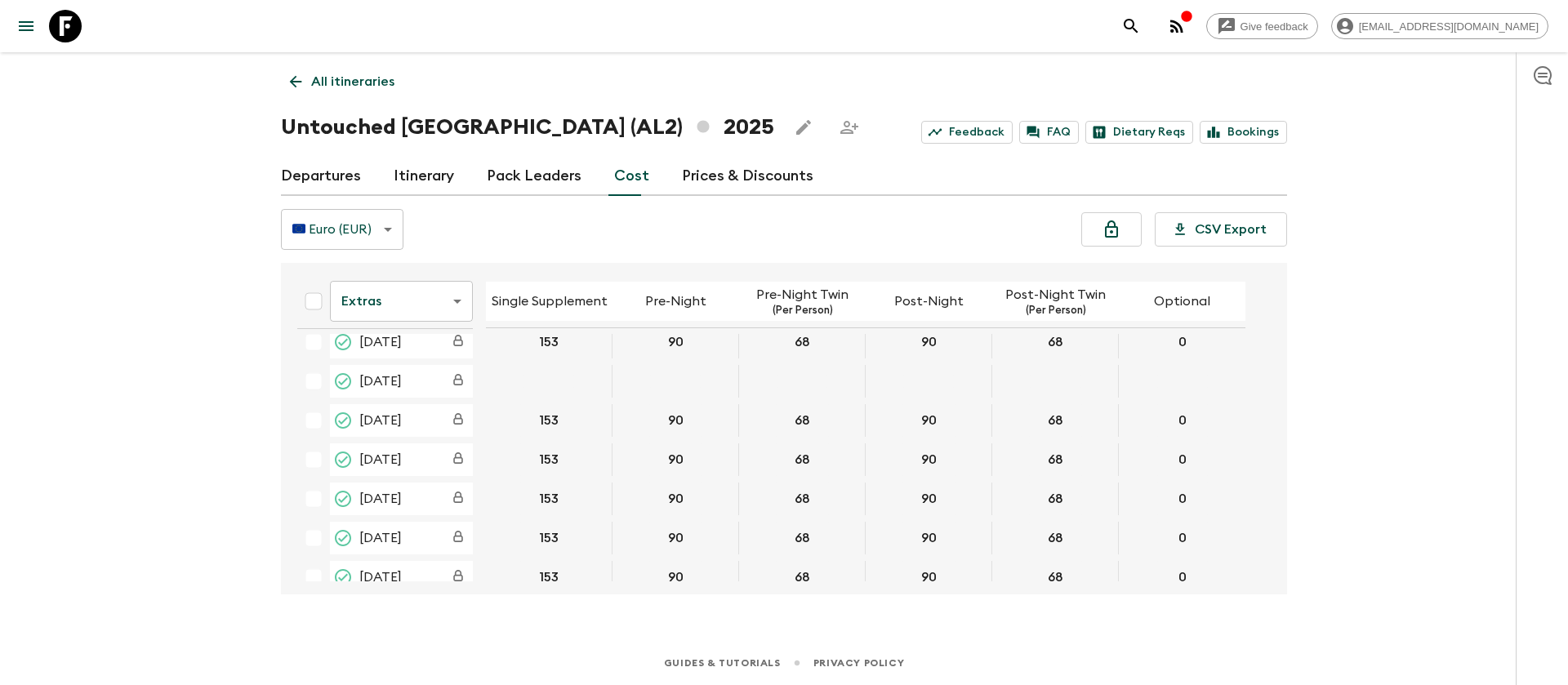
scroll to position [490, 0]
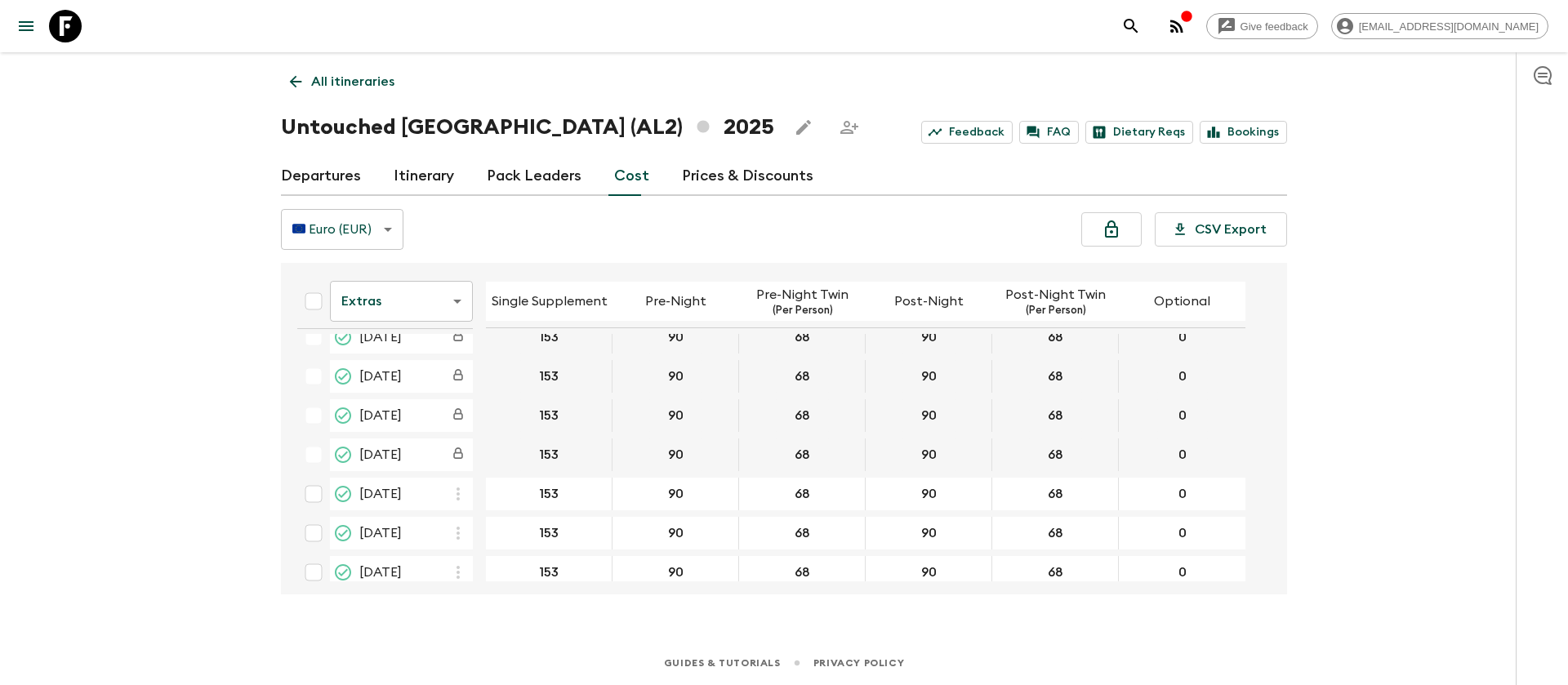
click at [399, 310] on body "Give feedback [EMAIL_ADDRESS][DOMAIN_NAME] All itineraries Untouched [GEOGRAPHI…" at bounding box center [784, 342] width 1568 height 685
click at [408, 399] on li "Mandatory" at bounding box center [402, 394] width 143 height 26
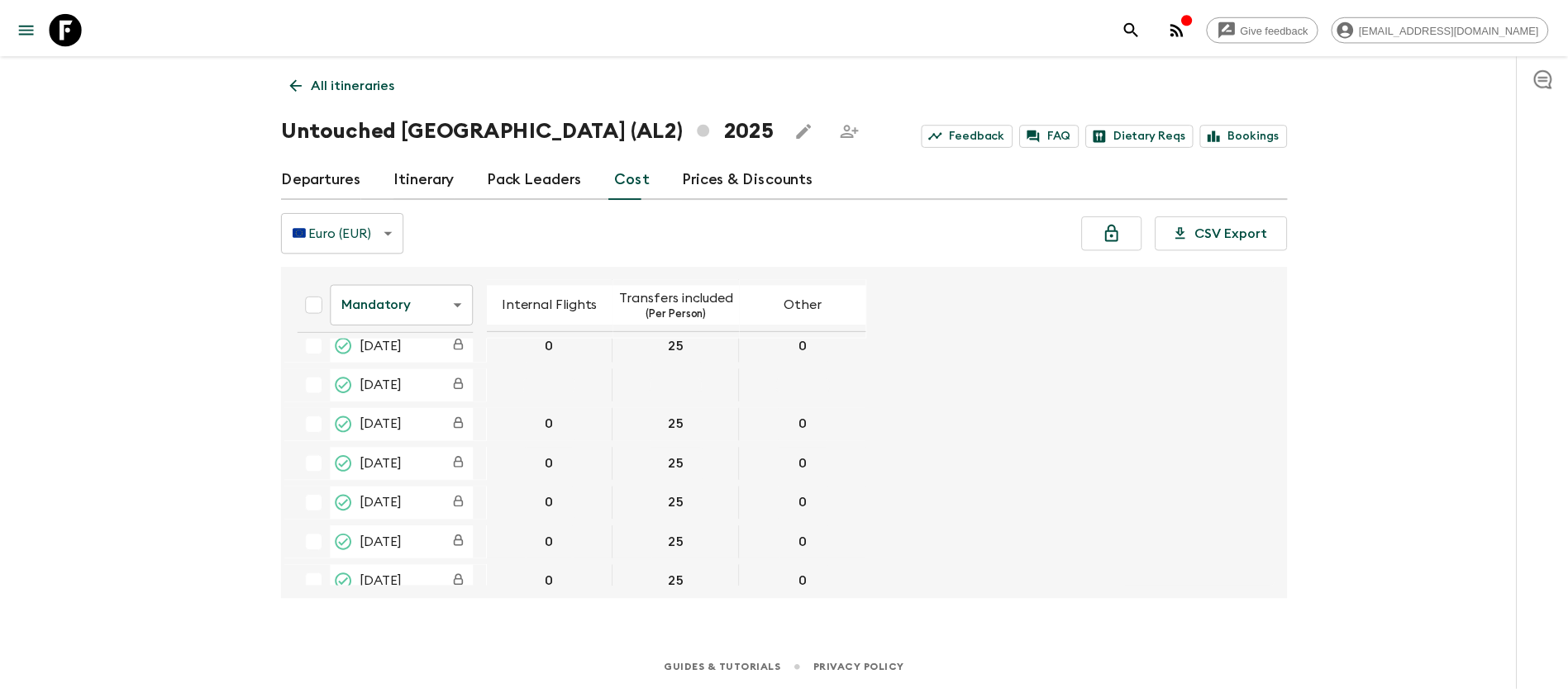
scroll to position [496, 0]
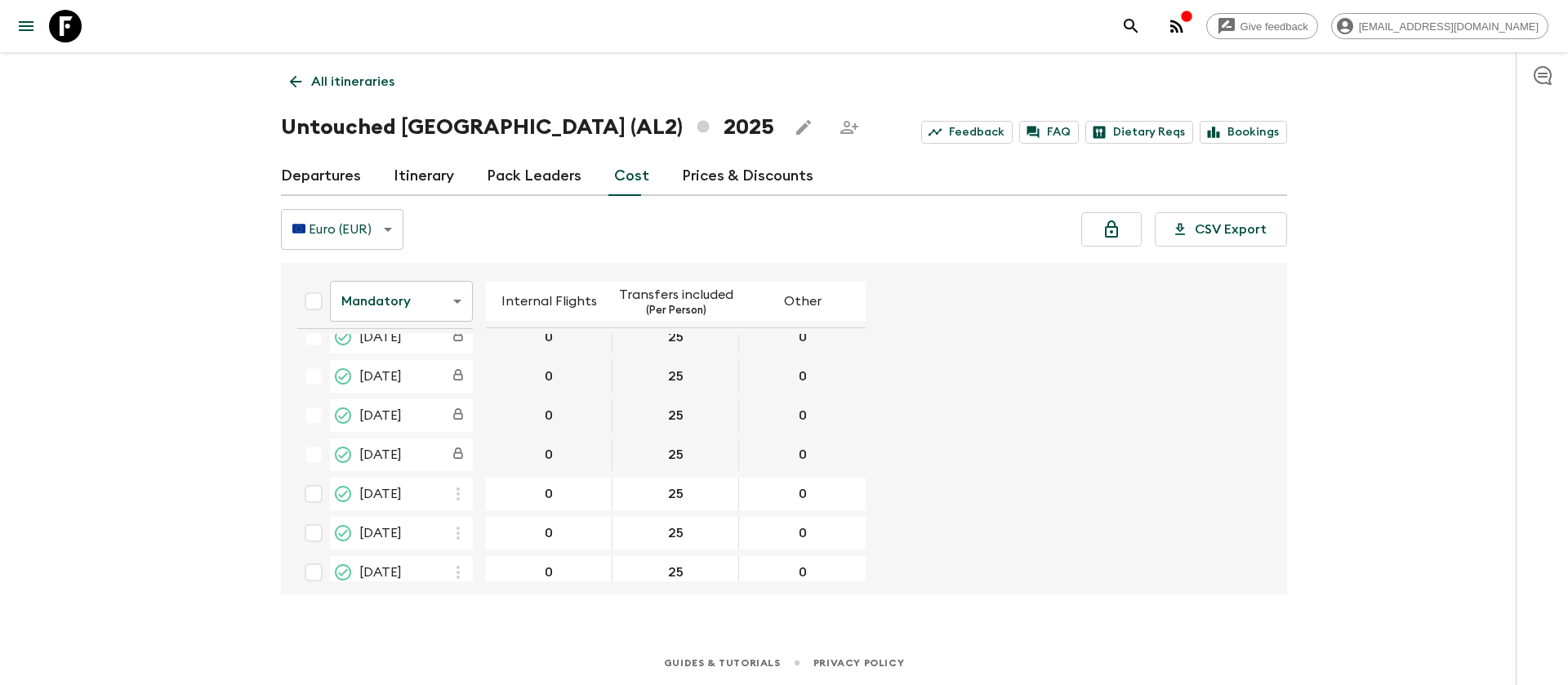
click at [81, 22] on icon at bounding box center [65, 26] width 33 height 33
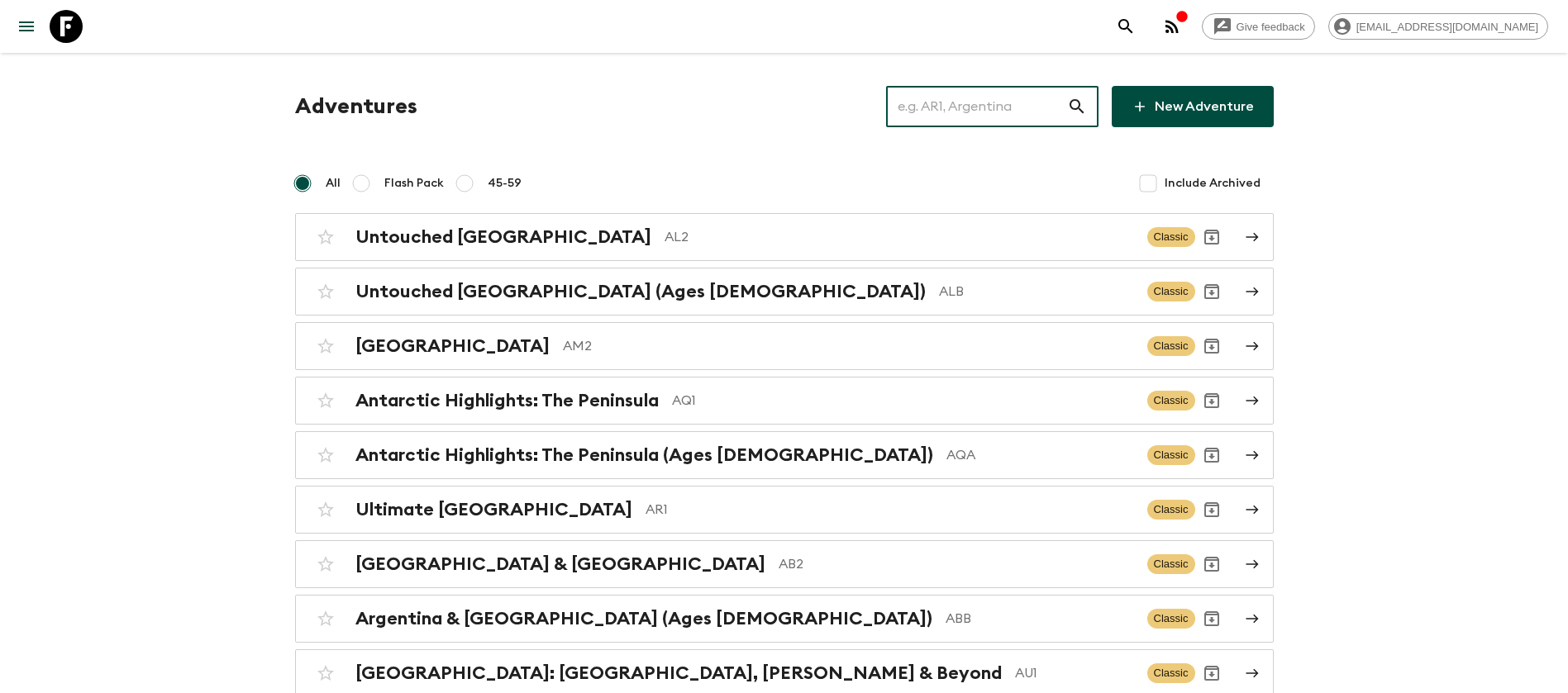
click at [979, 102] on input "text" at bounding box center [977, 106] width 181 height 47
click at [680, 226] on div "Untouched [GEOGRAPHIC_DATA] AL2" at bounding box center [744, 237] width 779 height 21
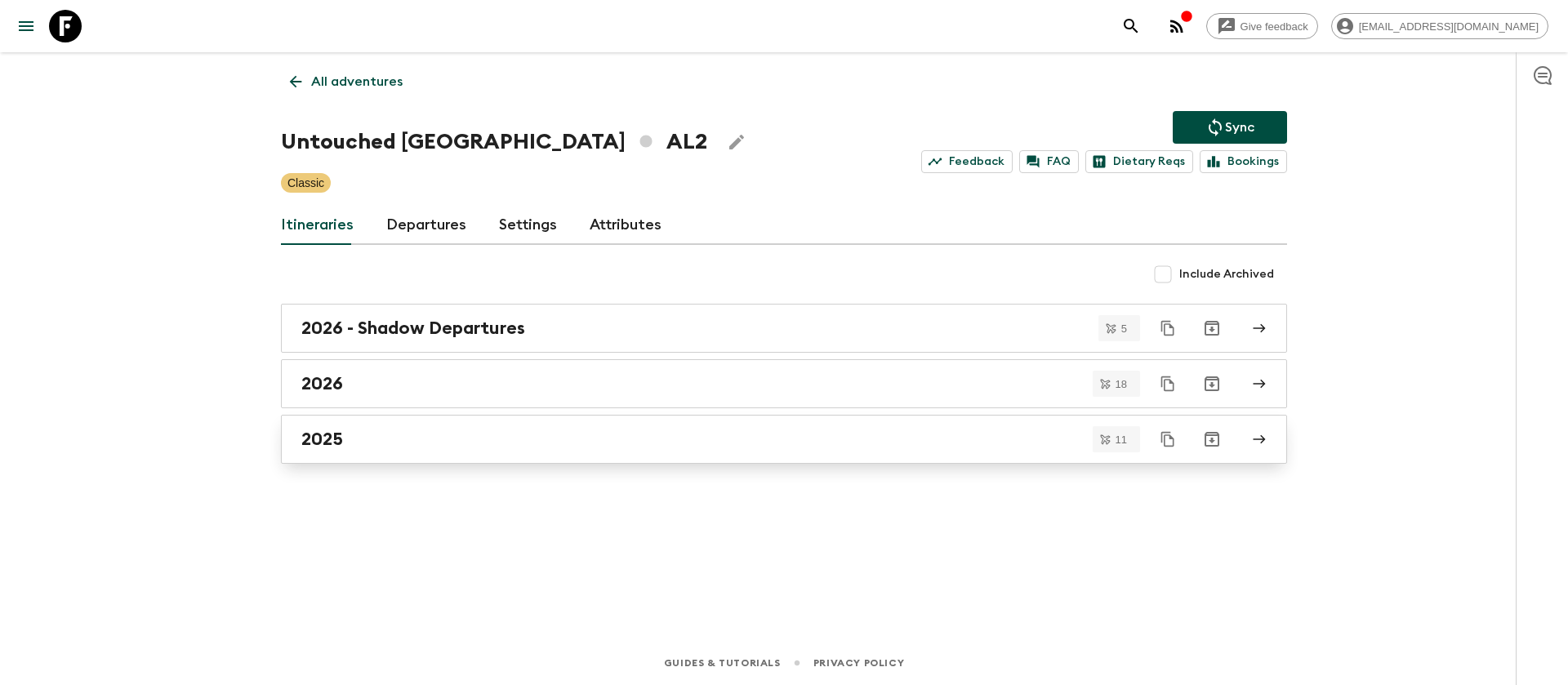
click at [351, 430] on div "2025" at bounding box center [768, 439] width 934 height 21
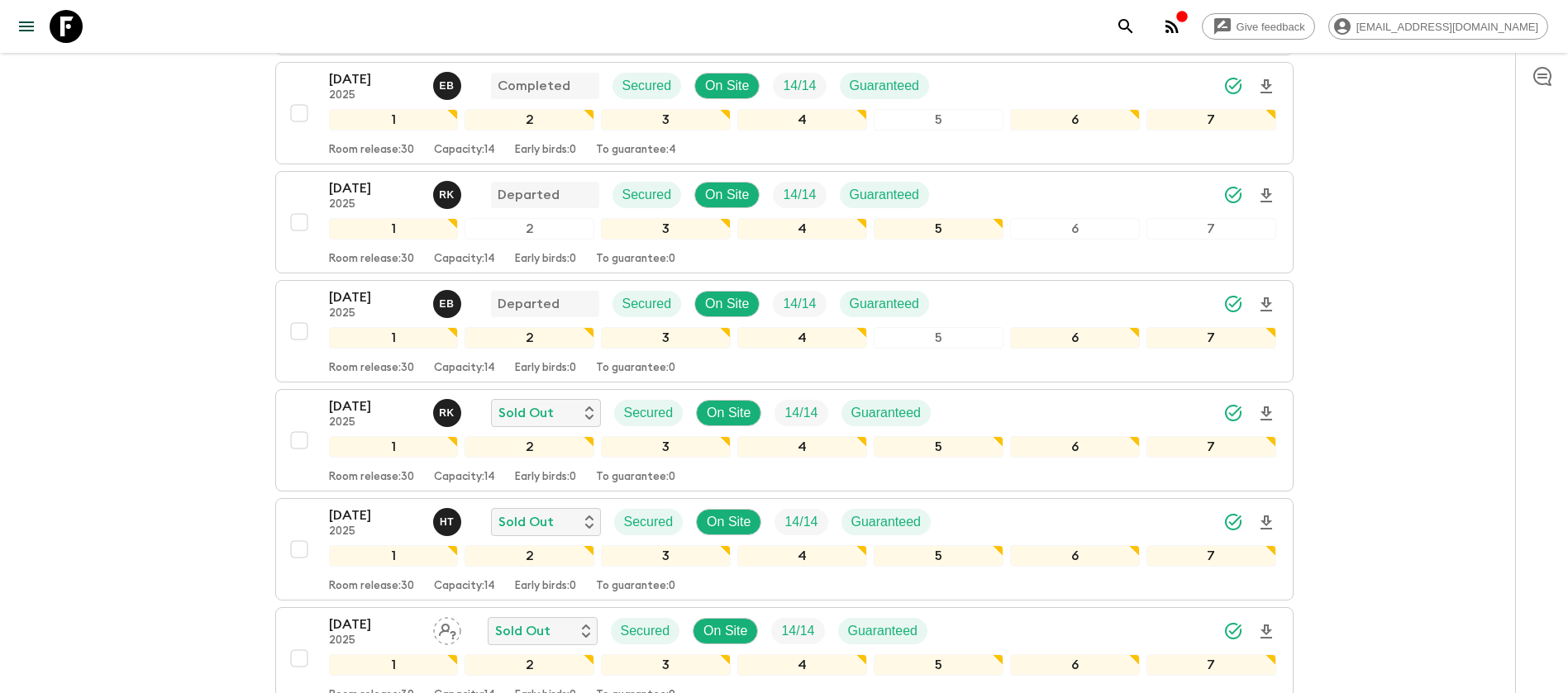
scroll to position [372, 0]
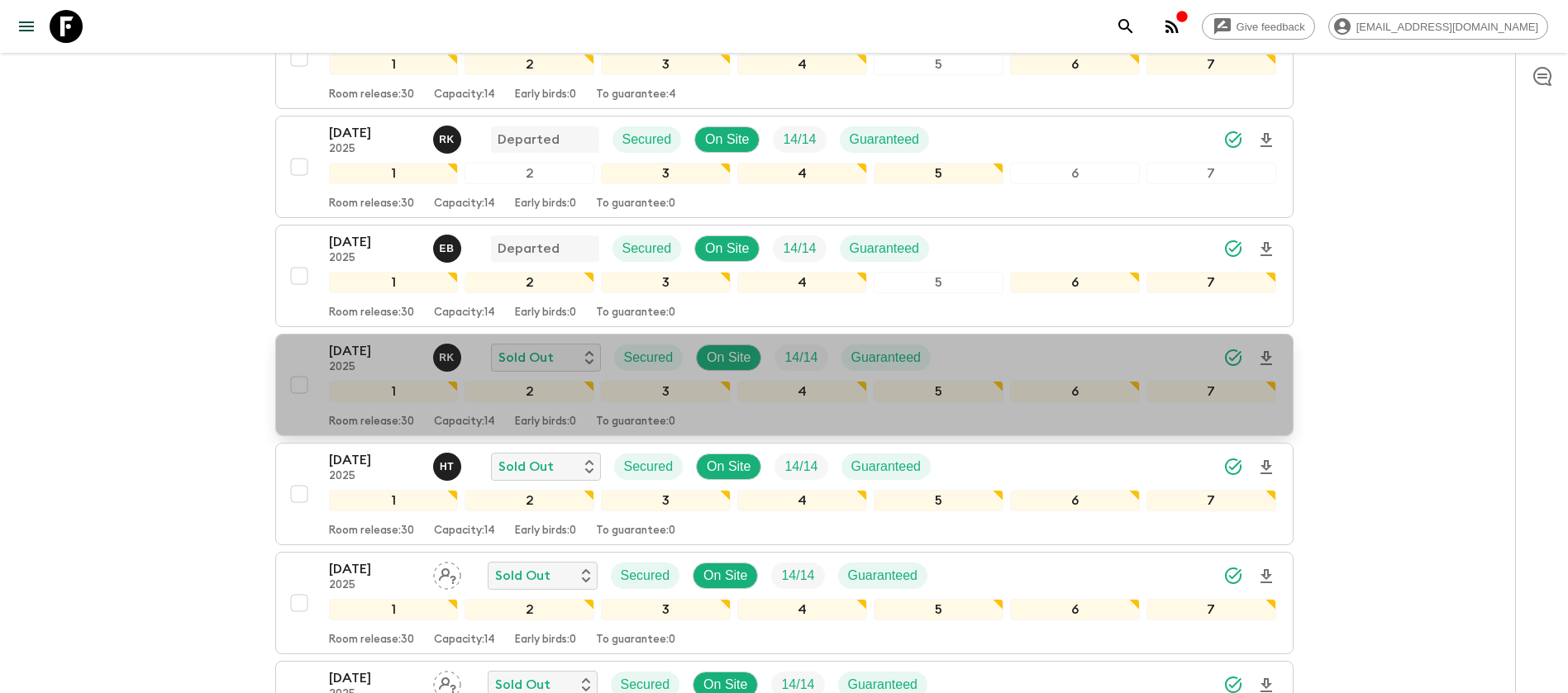
click at [421, 349] on div "[DATE] 2025 R K Sold Out Secured On Site 14 / 14 Guaranteed" at bounding box center [637, 358] width 616 height 33
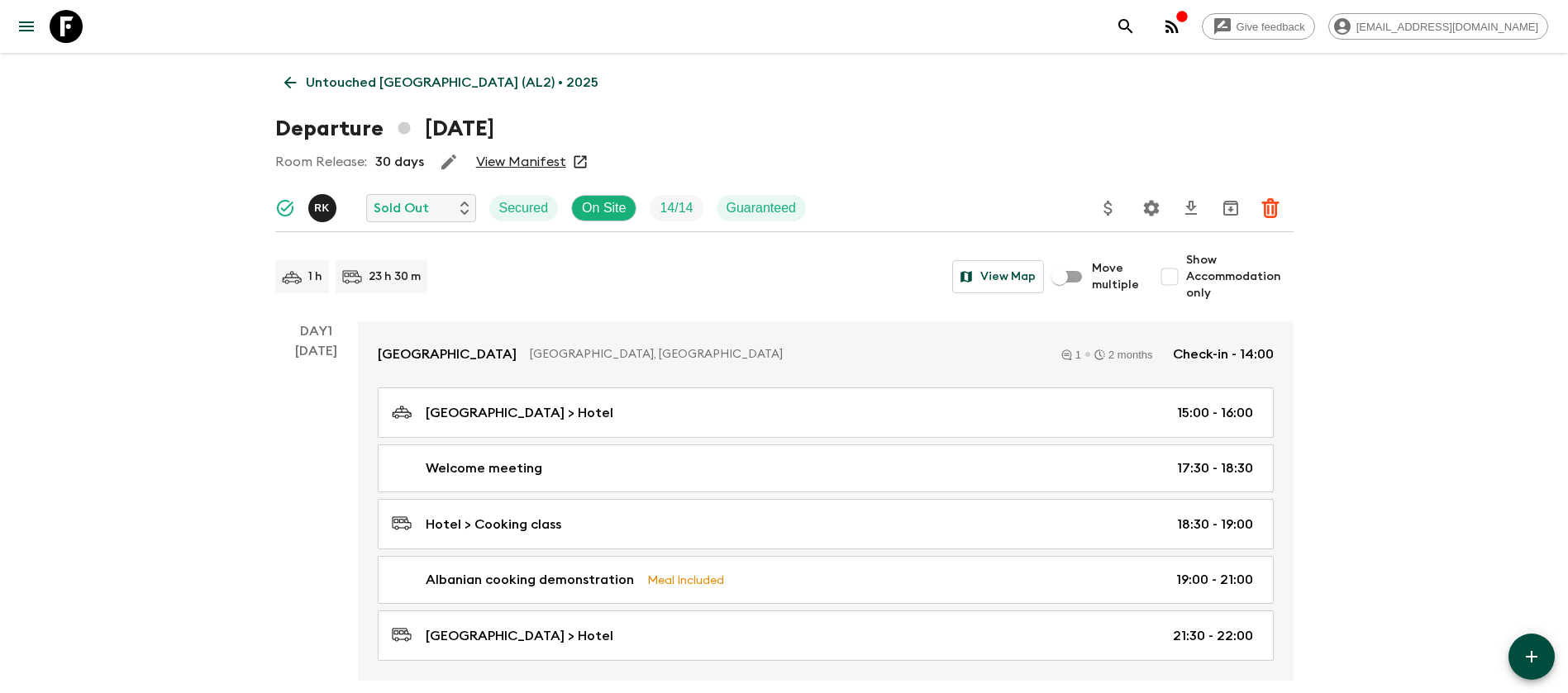
click at [539, 162] on link "View Manifest" at bounding box center [521, 162] width 90 height 17
click at [296, 87] on icon at bounding box center [289, 83] width 18 height 18
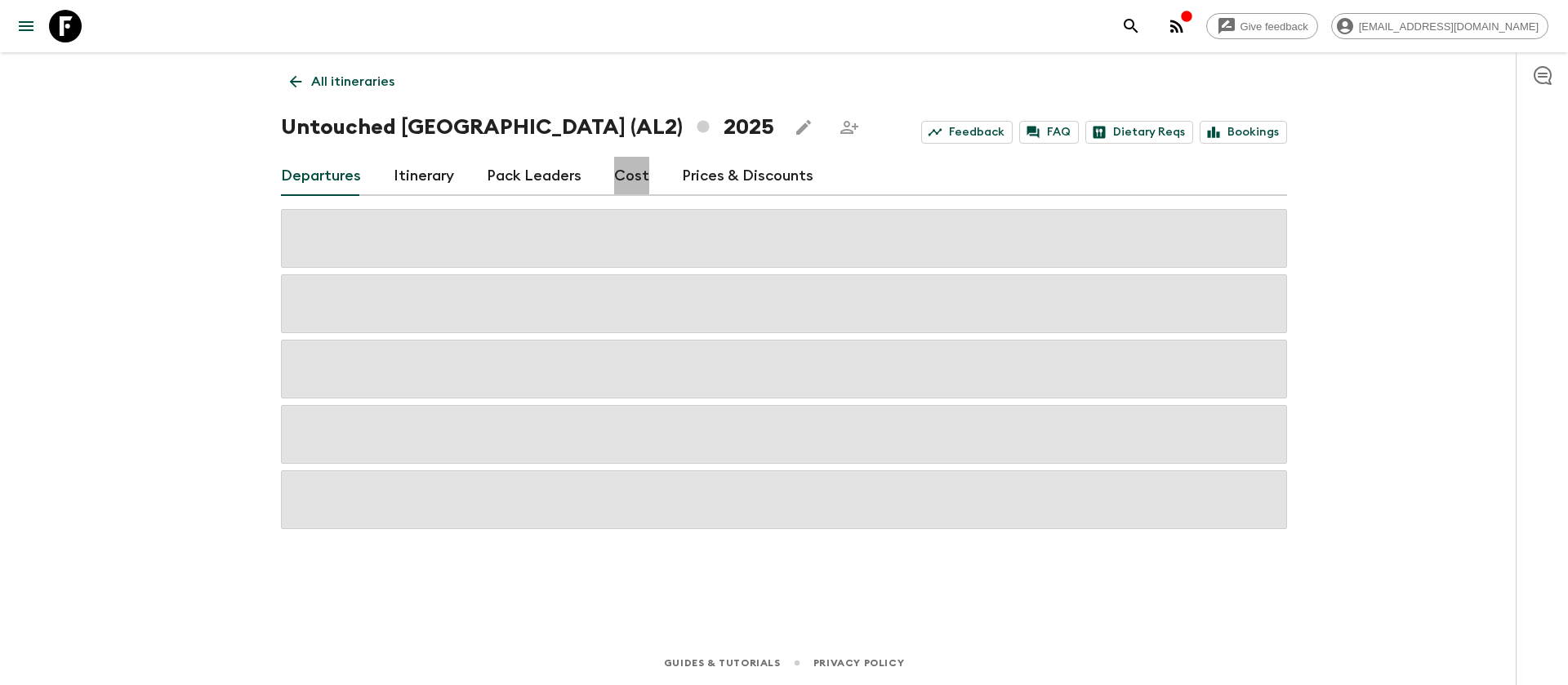
click at [623, 183] on link "Cost" at bounding box center [632, 176] width 35 height 39
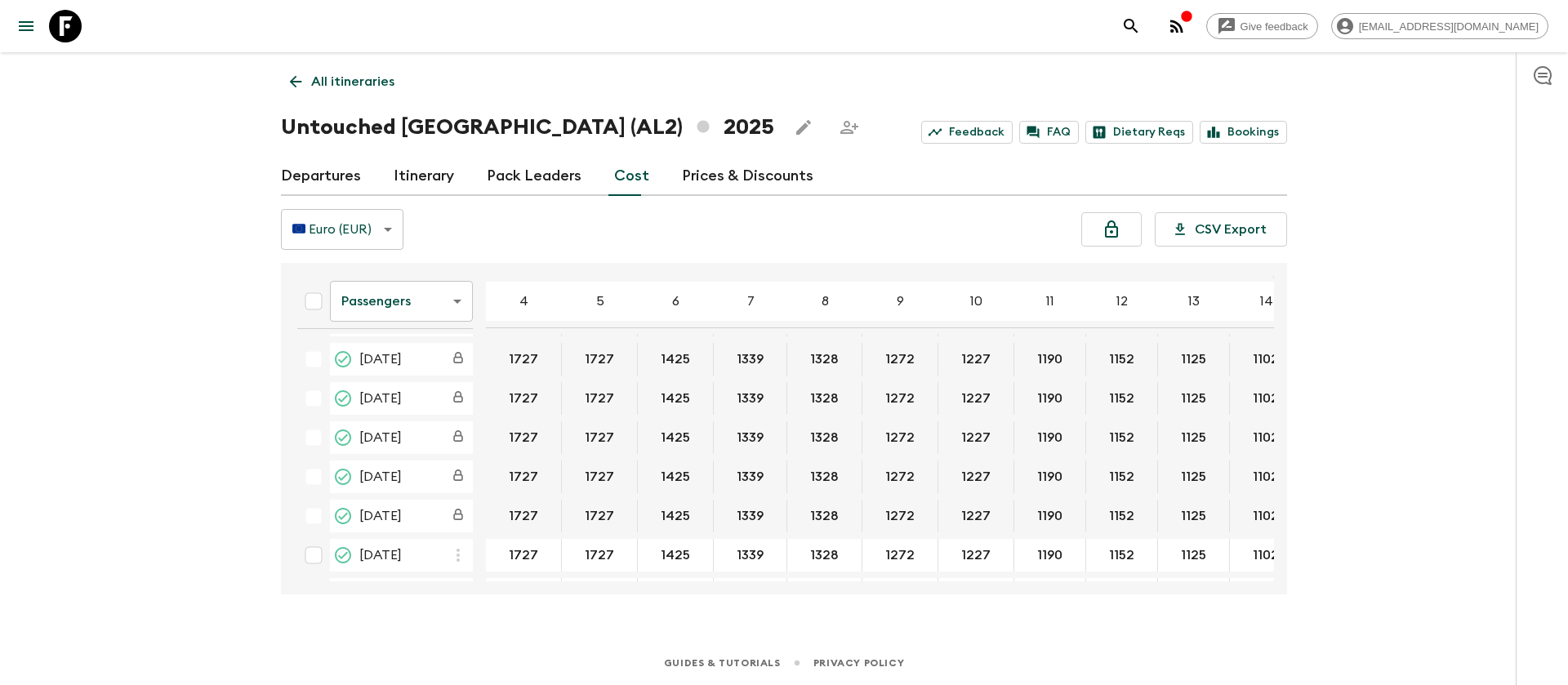
scroll to position [490, 0]
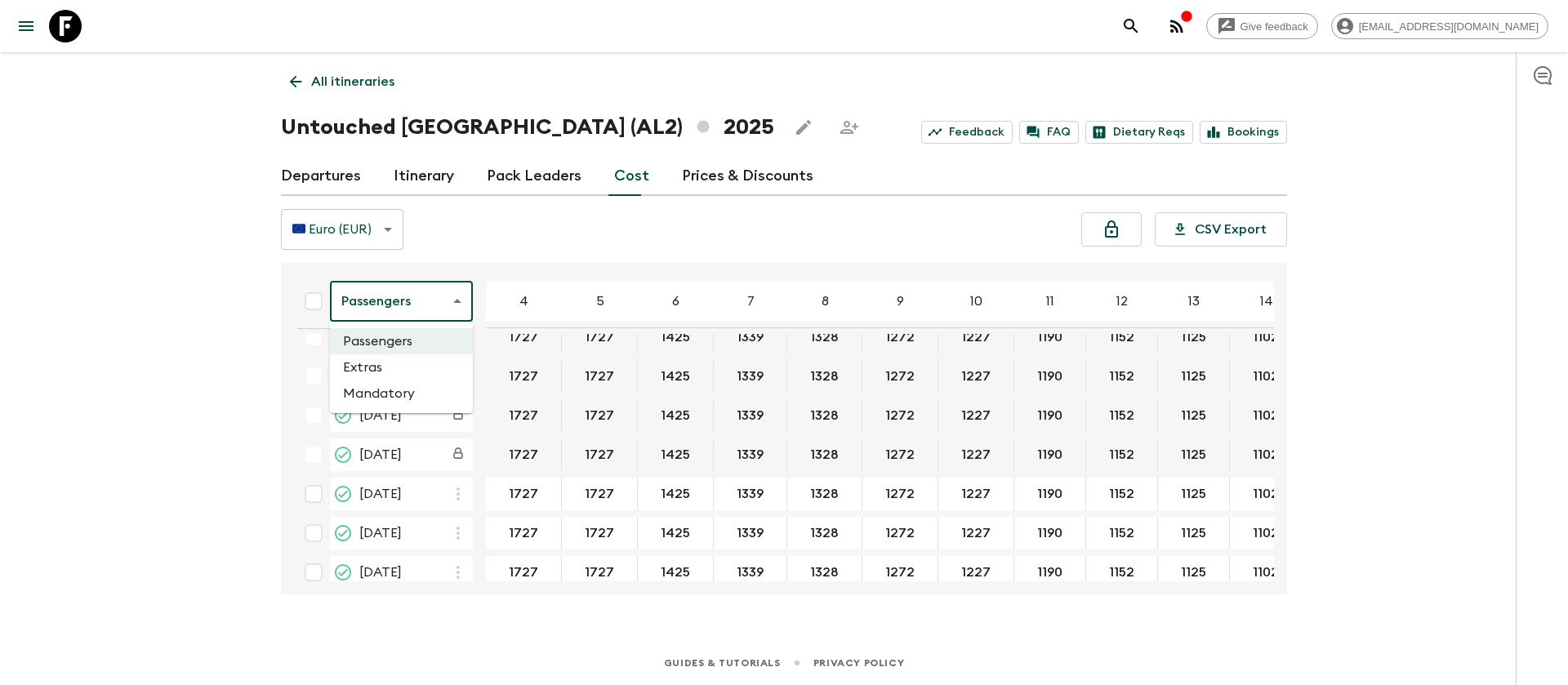
click at [454, 306] on body "Give feedback [PERSON_NAME][EMAIL_ADDRESS][DOMAIN_NAME] All itineraries Untouch…" at bounding box center [784, 342] width 1568 height 685
click at [426, 368] on li "Extras" at bounding box center [402, 368] width 143 height 26
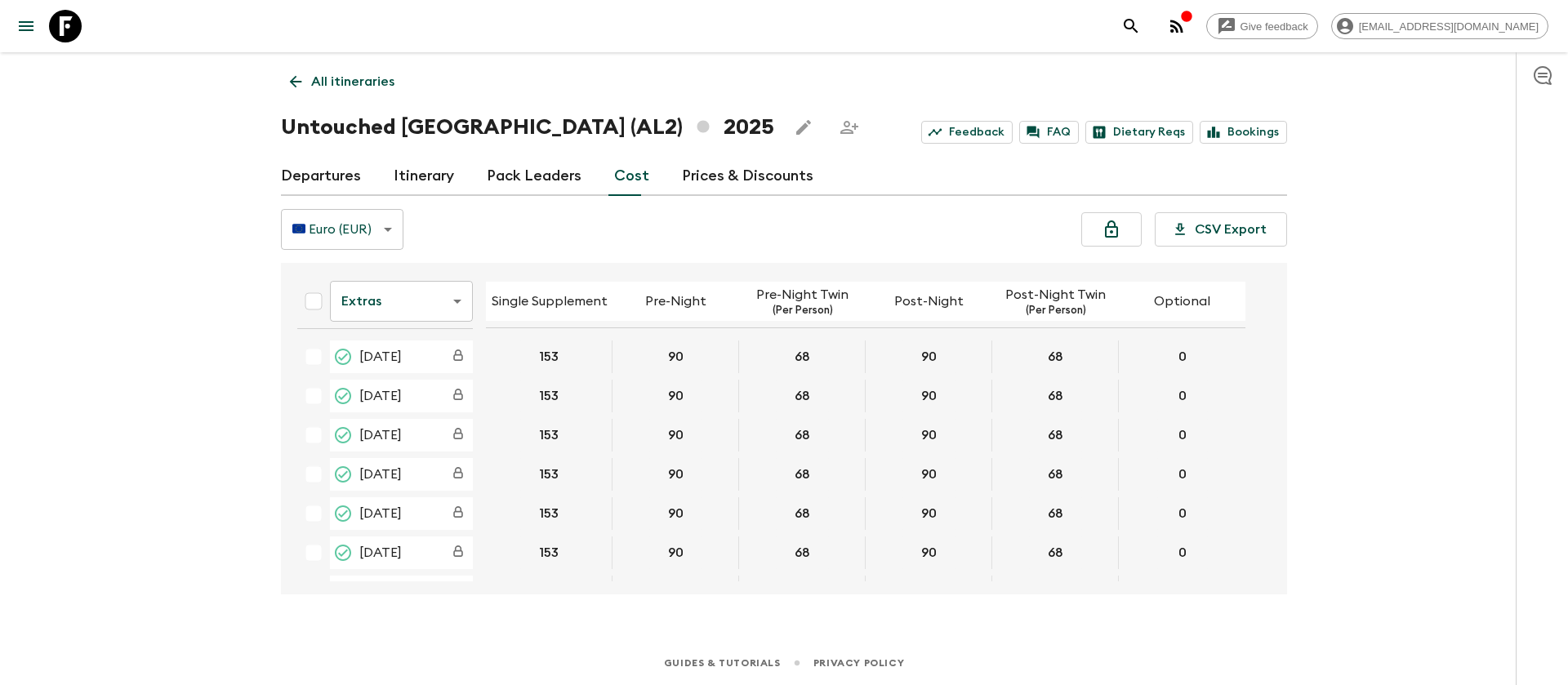
click at [70, 38] on icon at bounding box center [65, 26] width 33 height 33
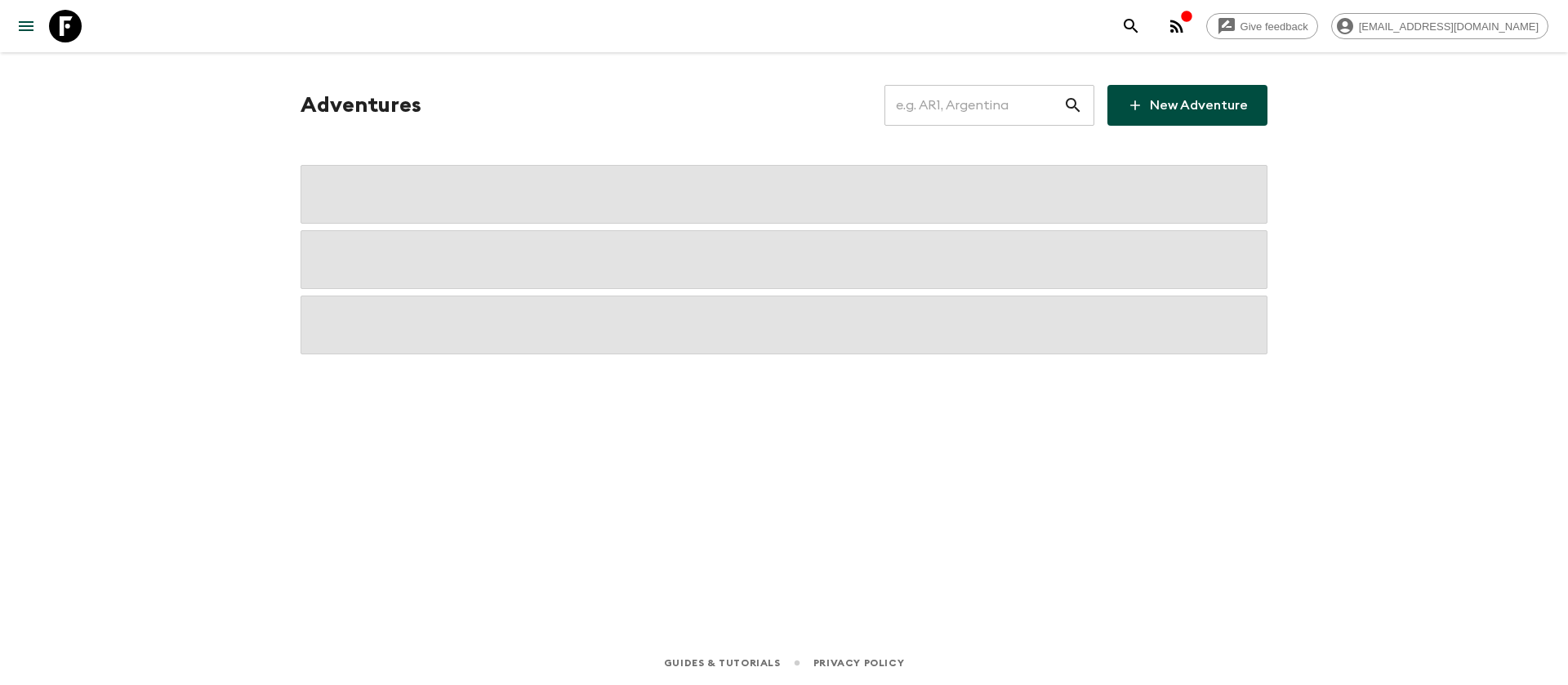
click at [979, 119] on input "text" at bounding box center [974, 105] width 179 height 46
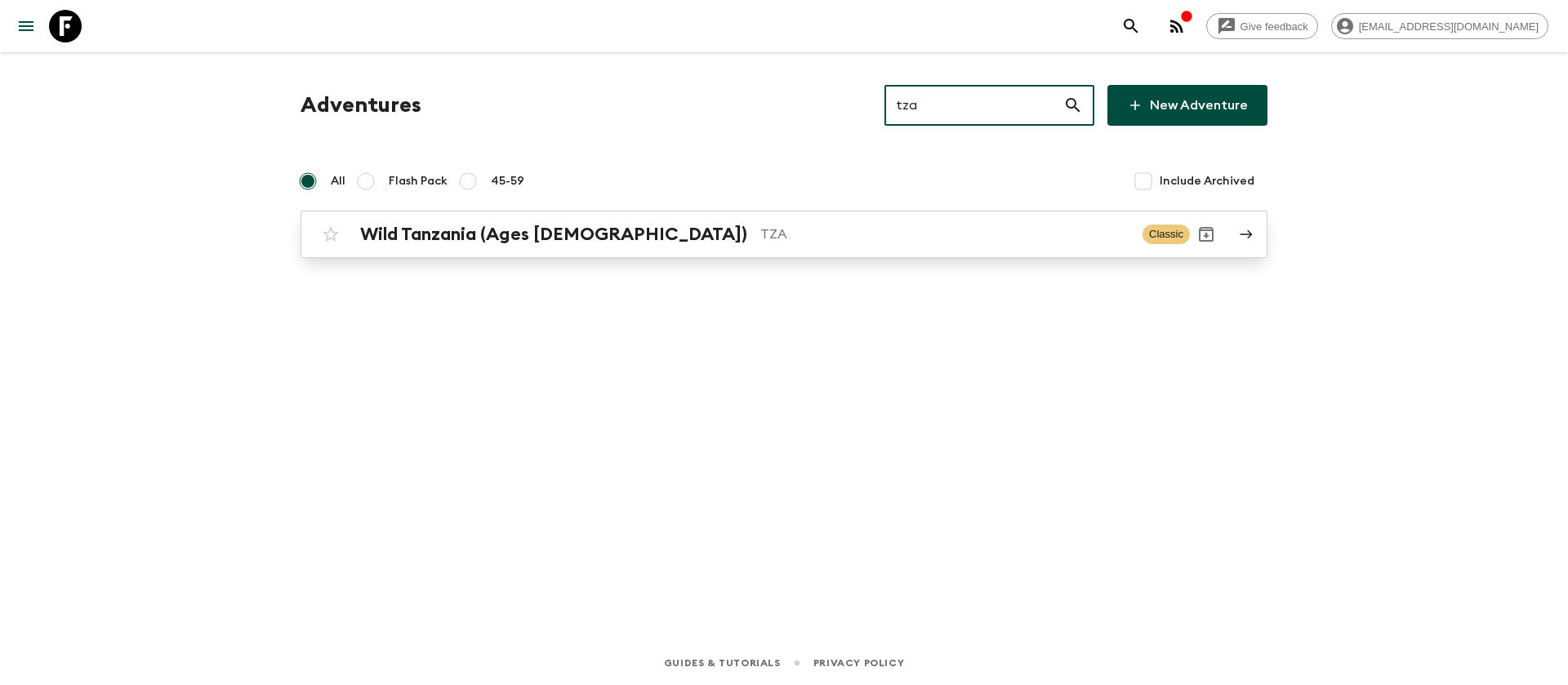
type input "tza"
click at [761, 231] on p "TZA" at bounding box center [945, 234] width 369 height 20
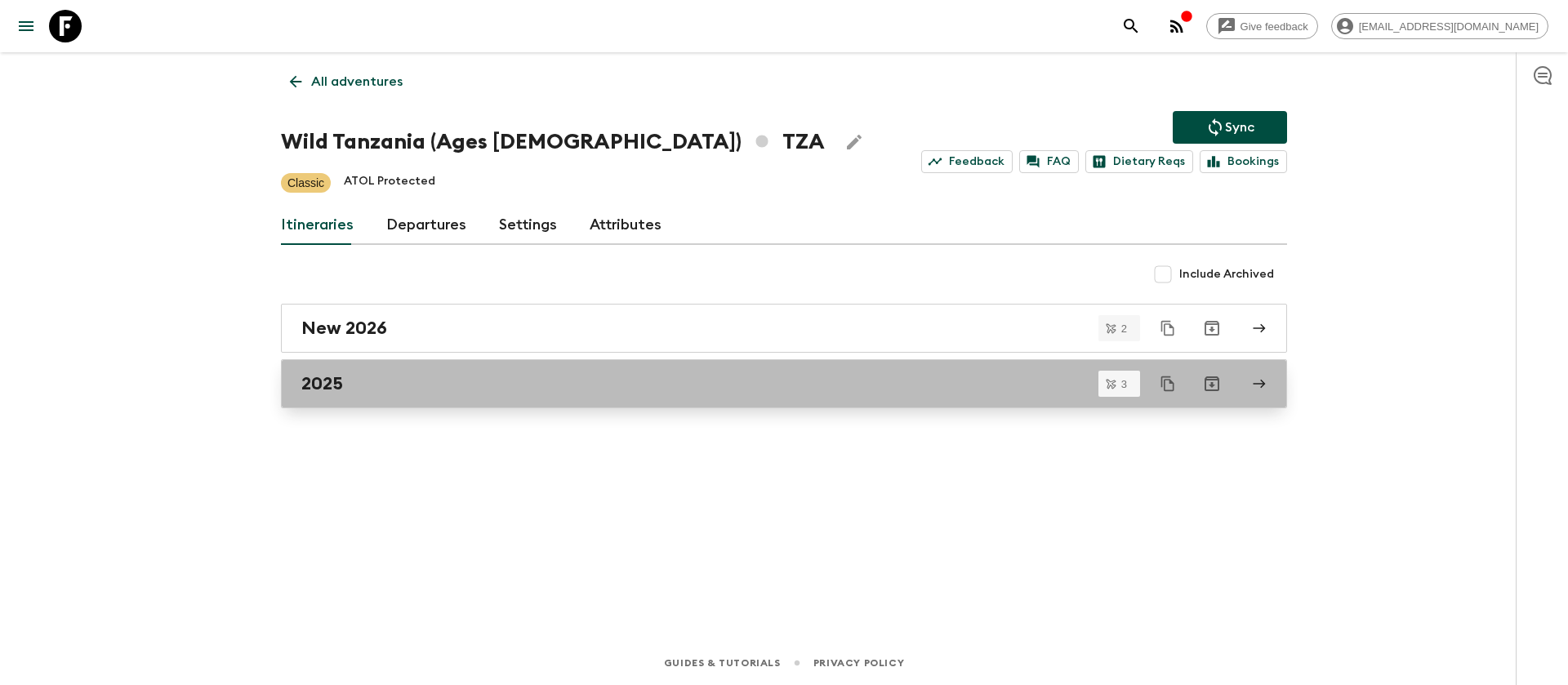
click at [355, 385] on div "2025" at bounding box center [768, 383] width 934 height 21
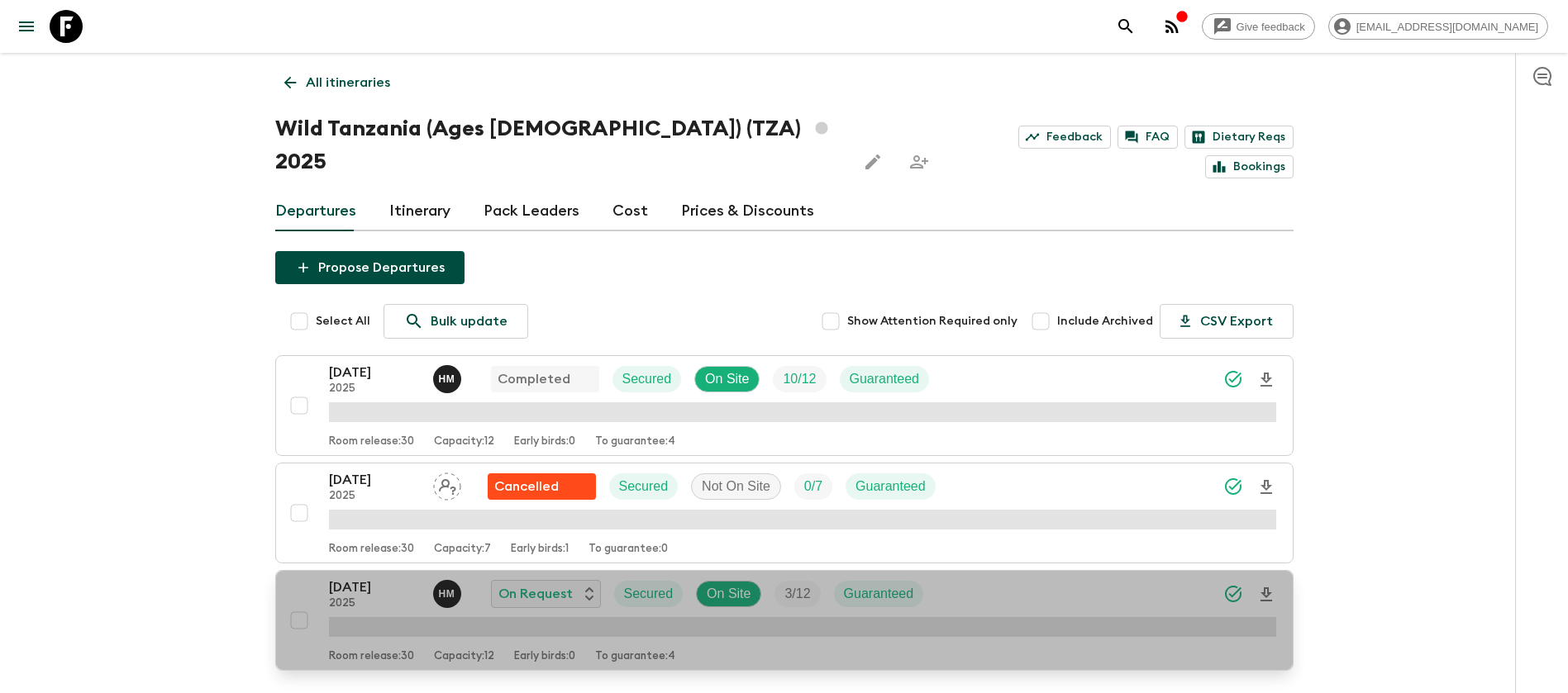
click at [386, 578] on p "[DATE]" at bounding box center [374, 587] width 91 height 20
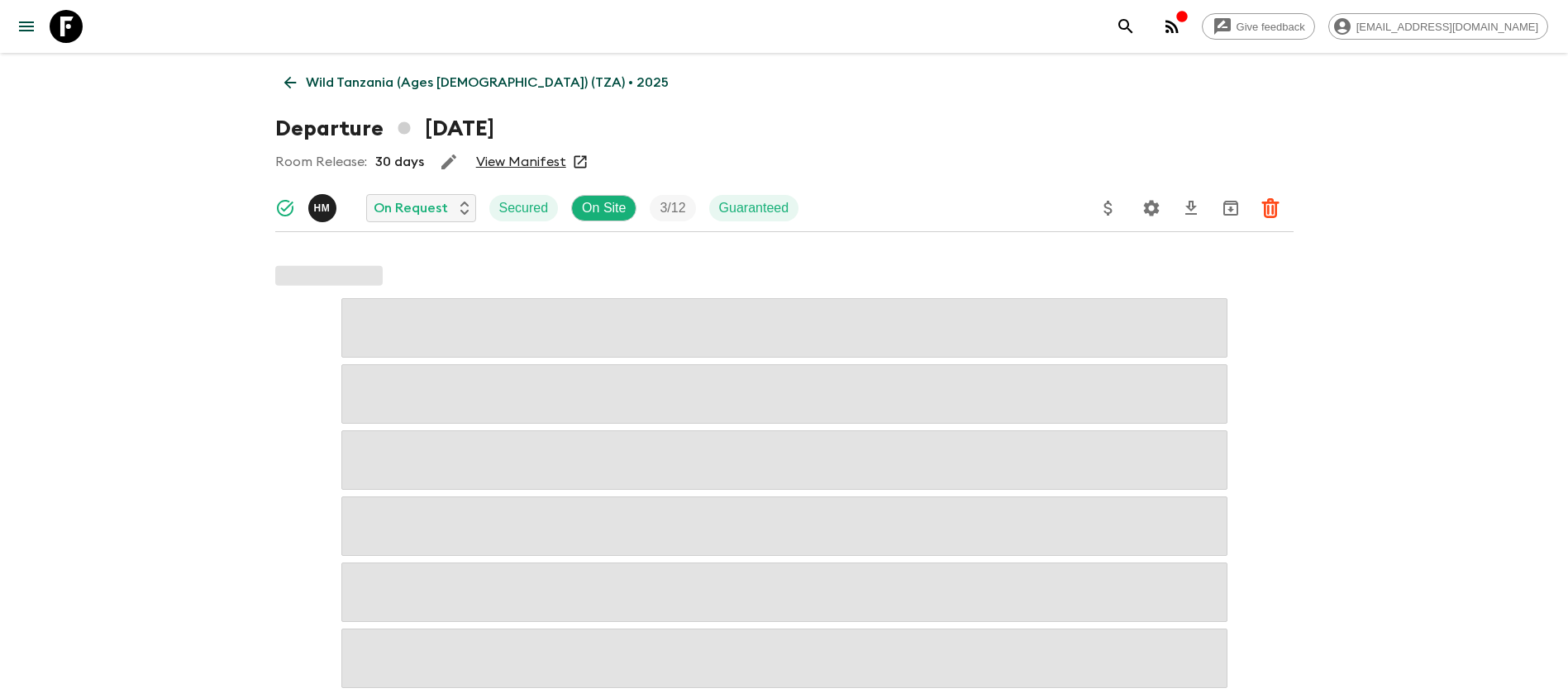
click at [552, 164] on link "View Manifest" at bounding box center [521, 162] width 90 height 17
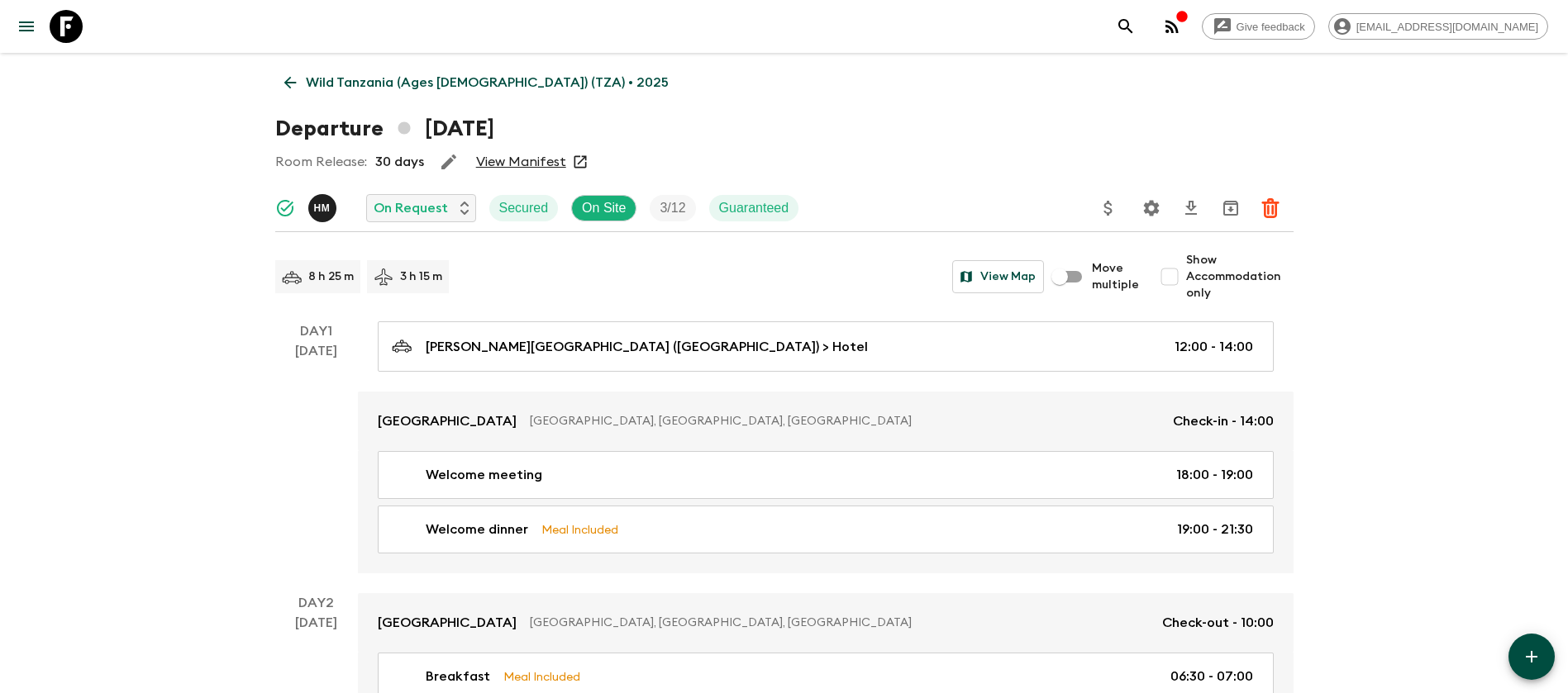
click at [288, 77] on icon at bounding box center [289, 83] width 18 height 18
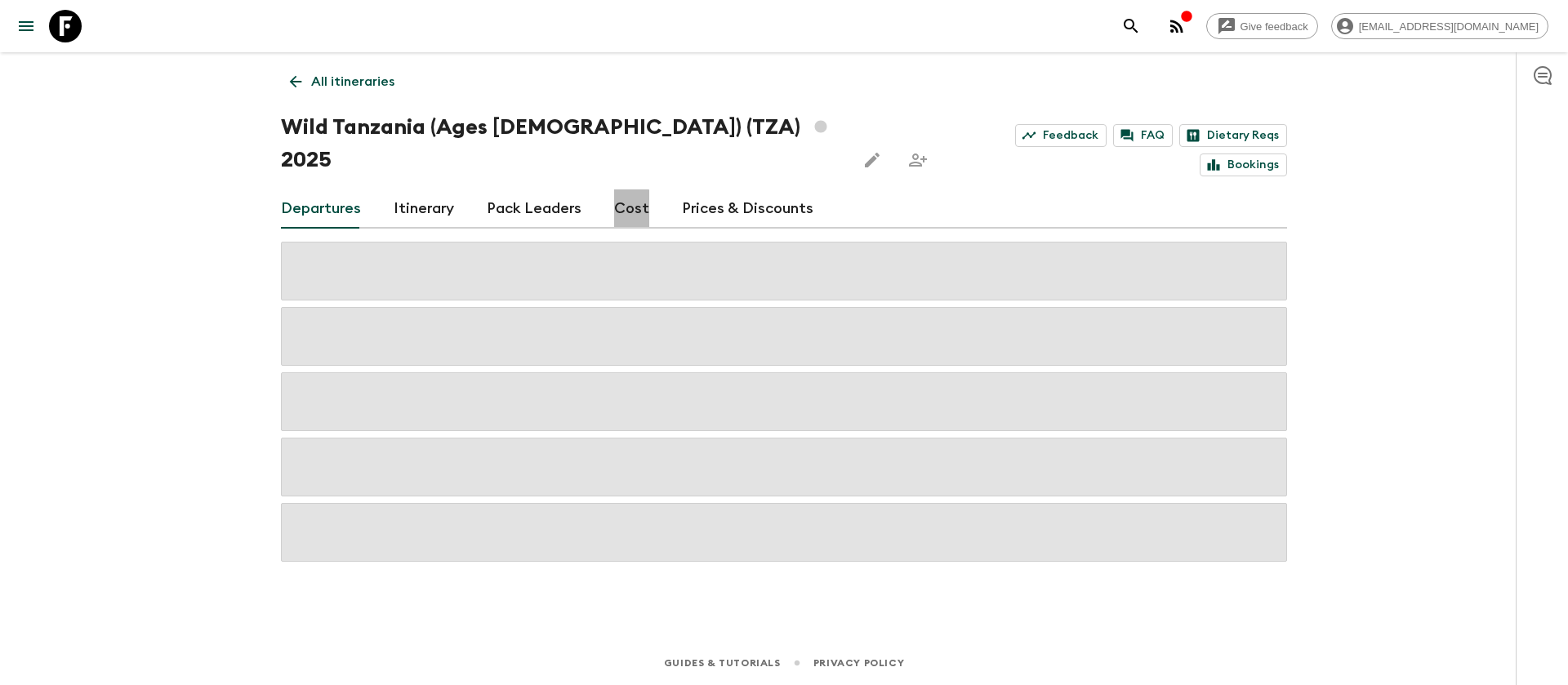
click at [624, 190] on link "Cost" at bounding box center [632, 209] width 35 height 39
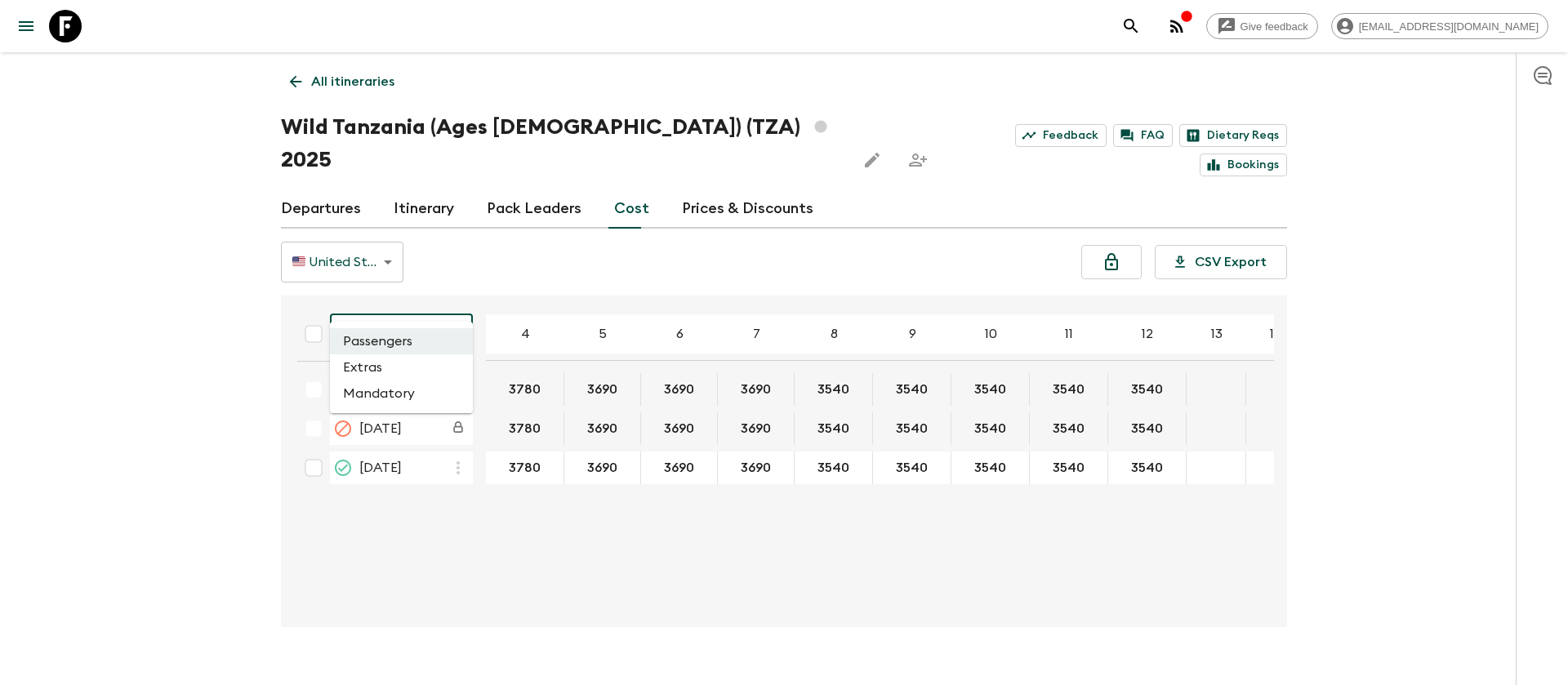
click at [408, 316] on body "Give feedback [EMAIL_ADDRESS][DOMAIN_NAME] All itineraries Wild [GEOGRAPHIC_DAT…" at bounding box center [784, 358] width 1568 height 717
click at [402, 365] on li "Extras" at bounding box center [402, 368] width 143 height 26
